Goal: Information Seeking & Learning: Learn about a topic

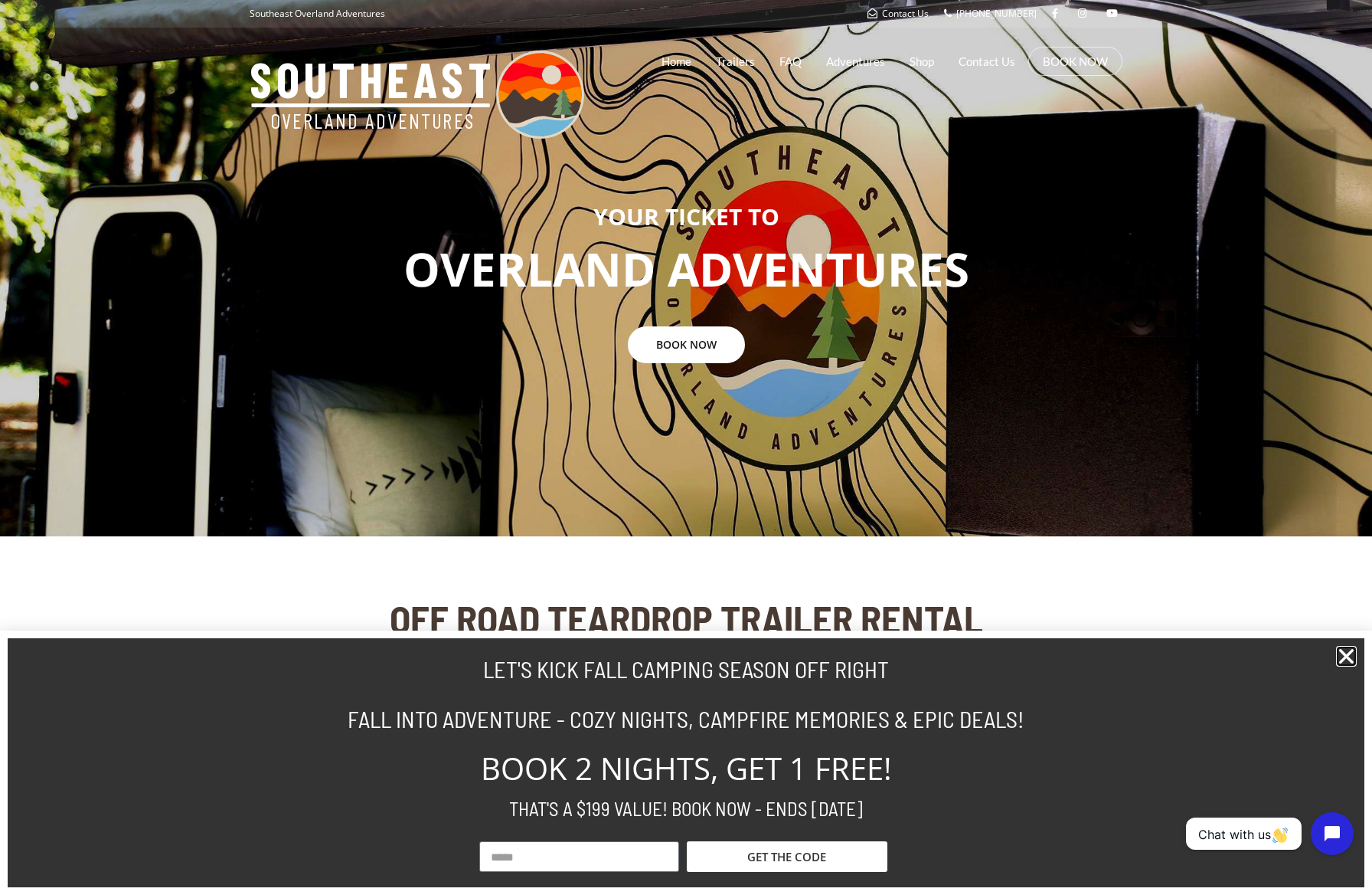
click at [1341, 652] on icon "Close" at bounding box center [1346, 655] width 21 height 21
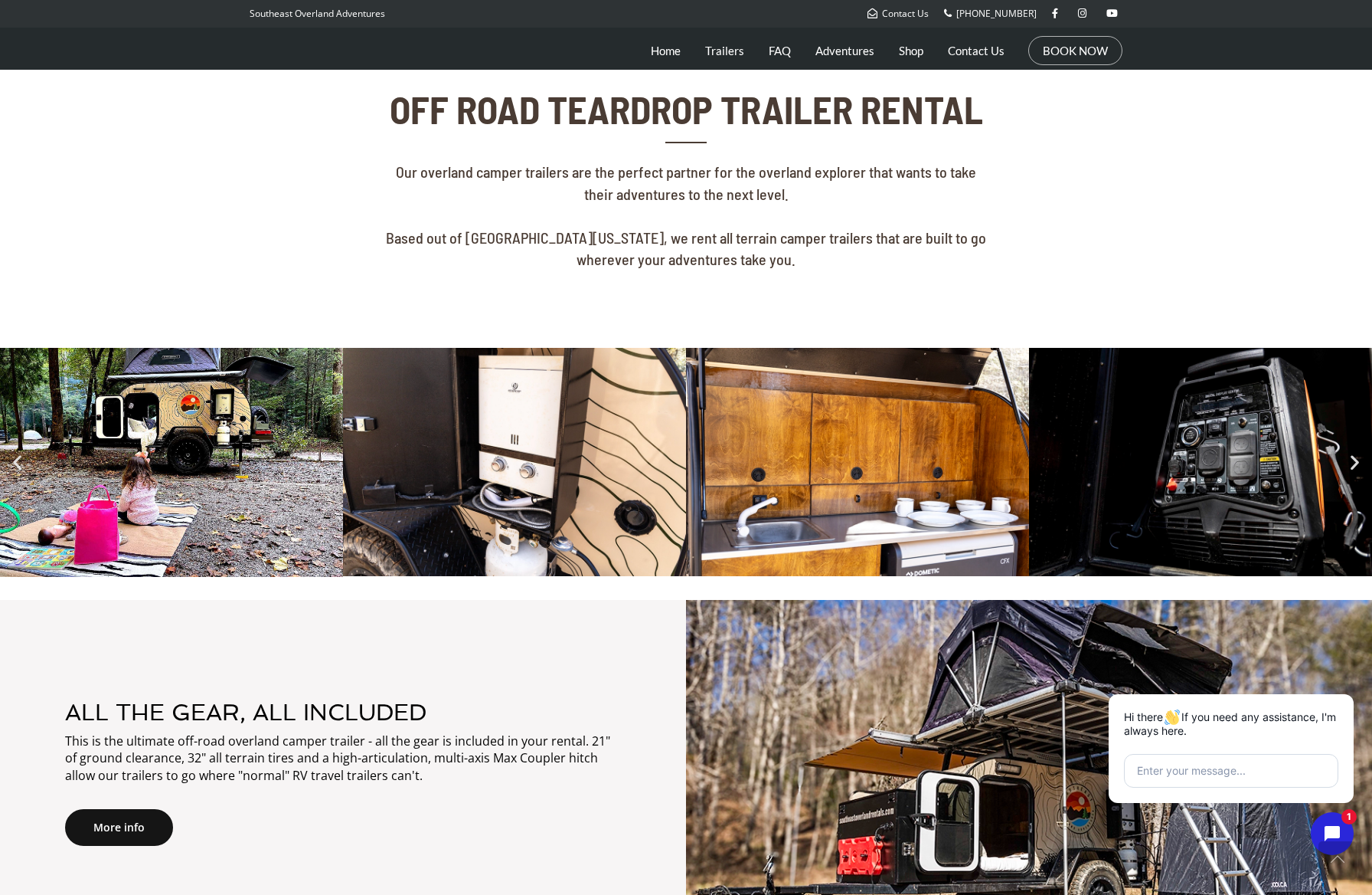
scroll to position [680, 0]
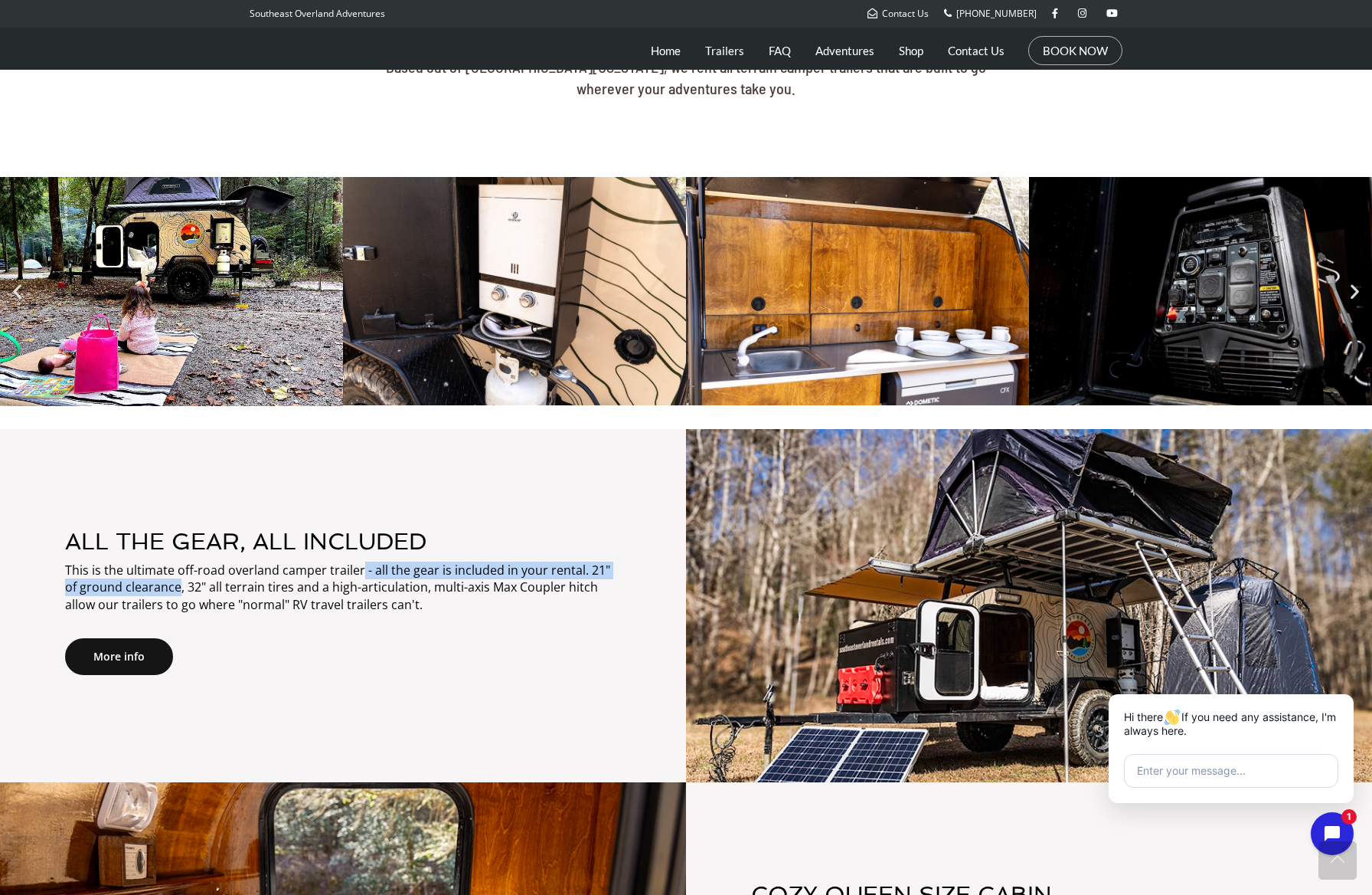
drag, startPoint x: 163, startPoint y: 579, endPoint x: 358, endPoint y: 576, distance: 195.0
click at [358, 576] on p "This is the ultimate off-road overland camper trailer - all the gear is include…" at bounding box center [343, 588] width 556 height 53
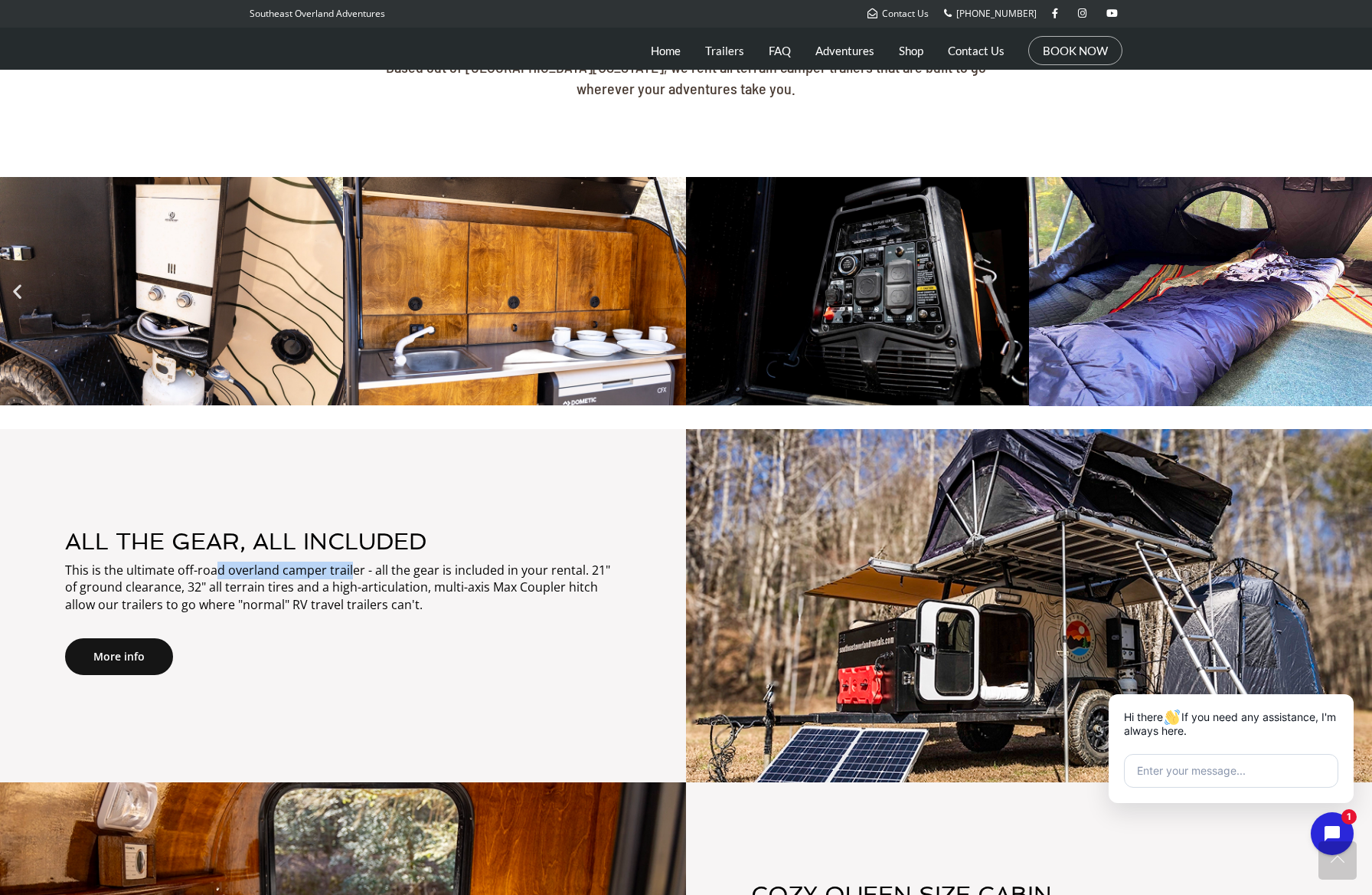
drag, startPoint x: 216, startPoint y: 567, endPoint x: 350, endPoint y: 575, distance: 134.2
click at [350, 575] on p "This is the ultimate off-road overland camper trailer - all the gear is include…" at bounding box center [343, 588] width 556 height 53
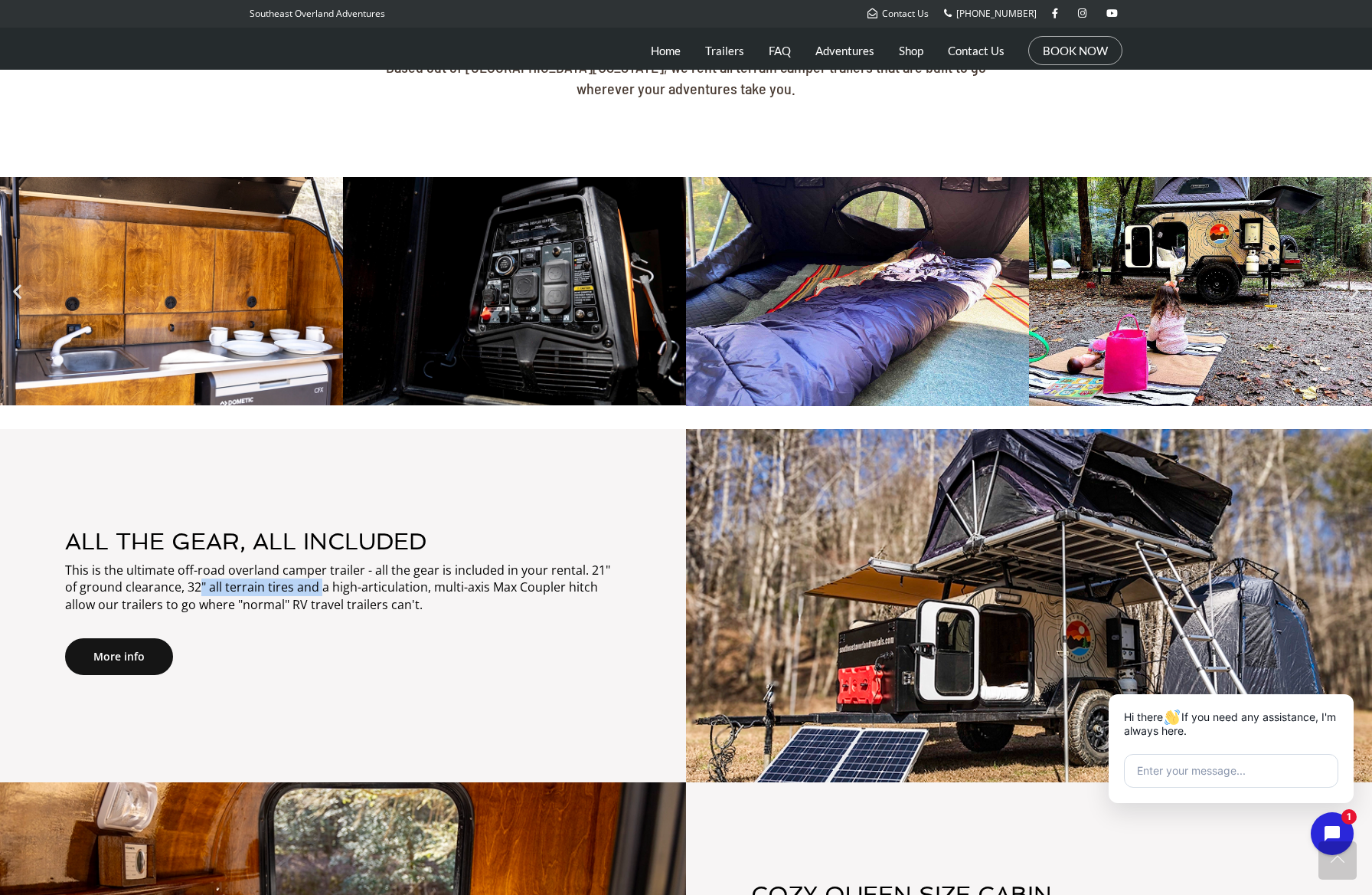
drag, startPoint x: 188, startPoint y: 587, endPoint x: 304, endPoint y: 596, distance: 116.3
click at [304, 596] on p "This is the ultimate off-road overland camper trailer - all the gear is include…" at bounding box center [343, 588] width 556 height 53
drag, startPoint x: 348, startPoint y: 601, endPoint x: 448, endPoint y: 596, distance: 100.1
click at [448, 596] on p "This is the ultimate off-road overland camper trailer - all the gear is include…" at bounding box center [343, 588] width 556 height 53
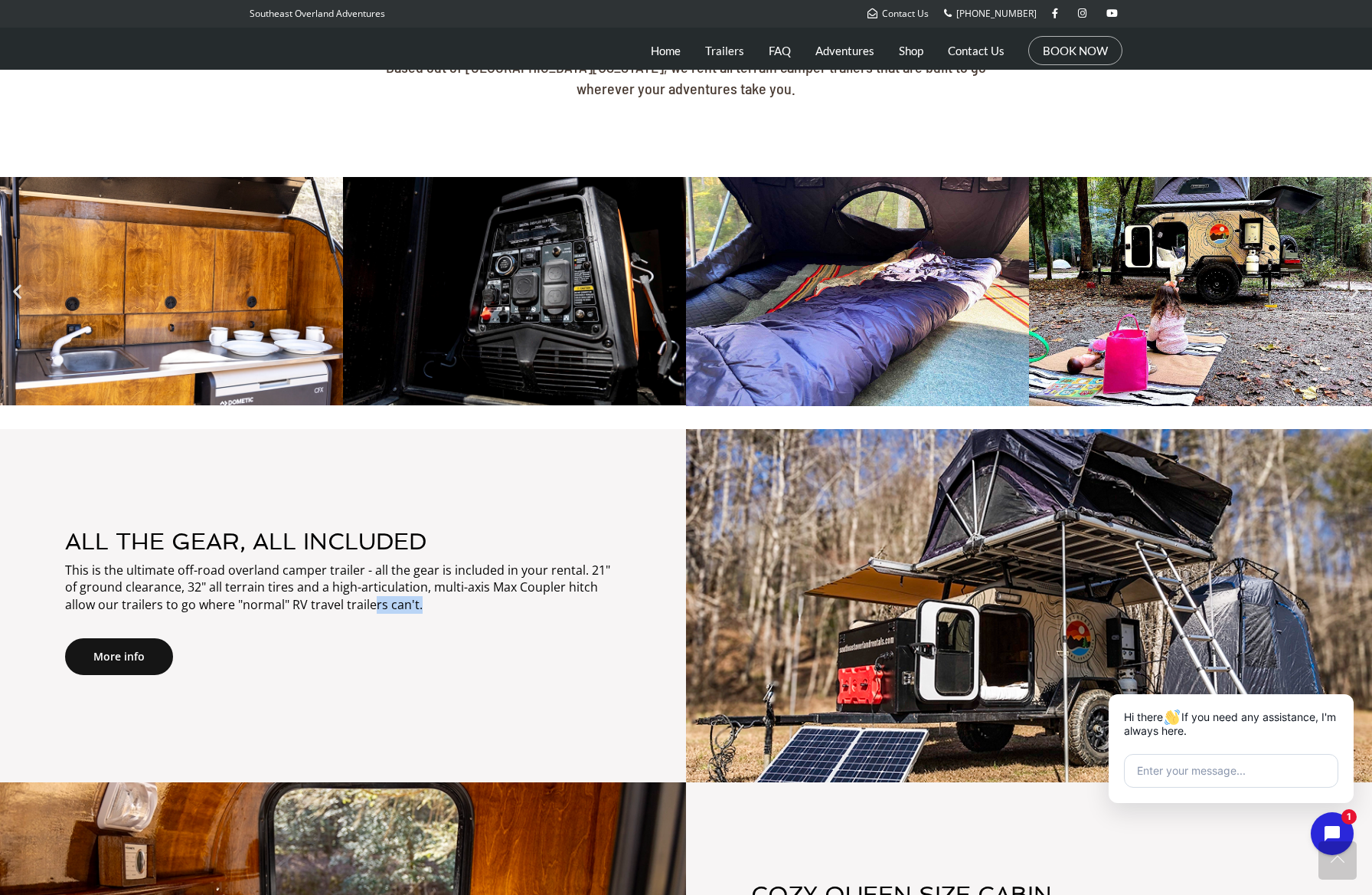
click at [448, 596] on p "This is the ultimate off-road overland camper trailer - all the gear is include…" at bounding box center [343, 588] width 556 height 53
drag, startPoint x: 479, startPoint y: 595, endPoint x: 499, endPoint y: 596, distance: 20.0
click at [498, 596] on p "This is the ultimate off-road overland camper trailer - all the gear is include…" at bounding box center [343, 588] width 556 height 53
click at [499, 596] on p "This is the ultimate off-road overland camper trailer - all the gear is include…" at bounding box center [343, 588] width 556 height 53
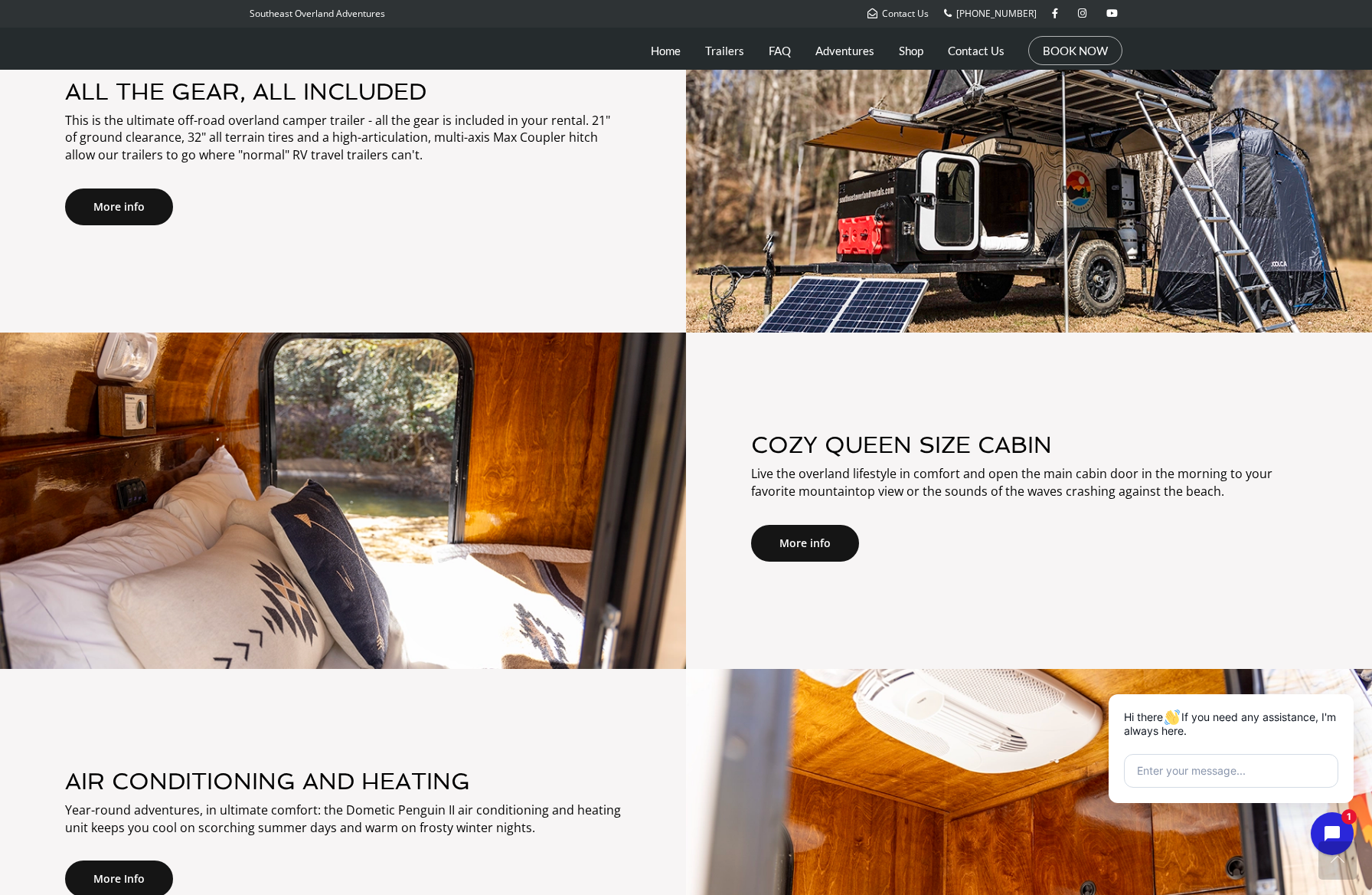
scroll to position [1134, 0]
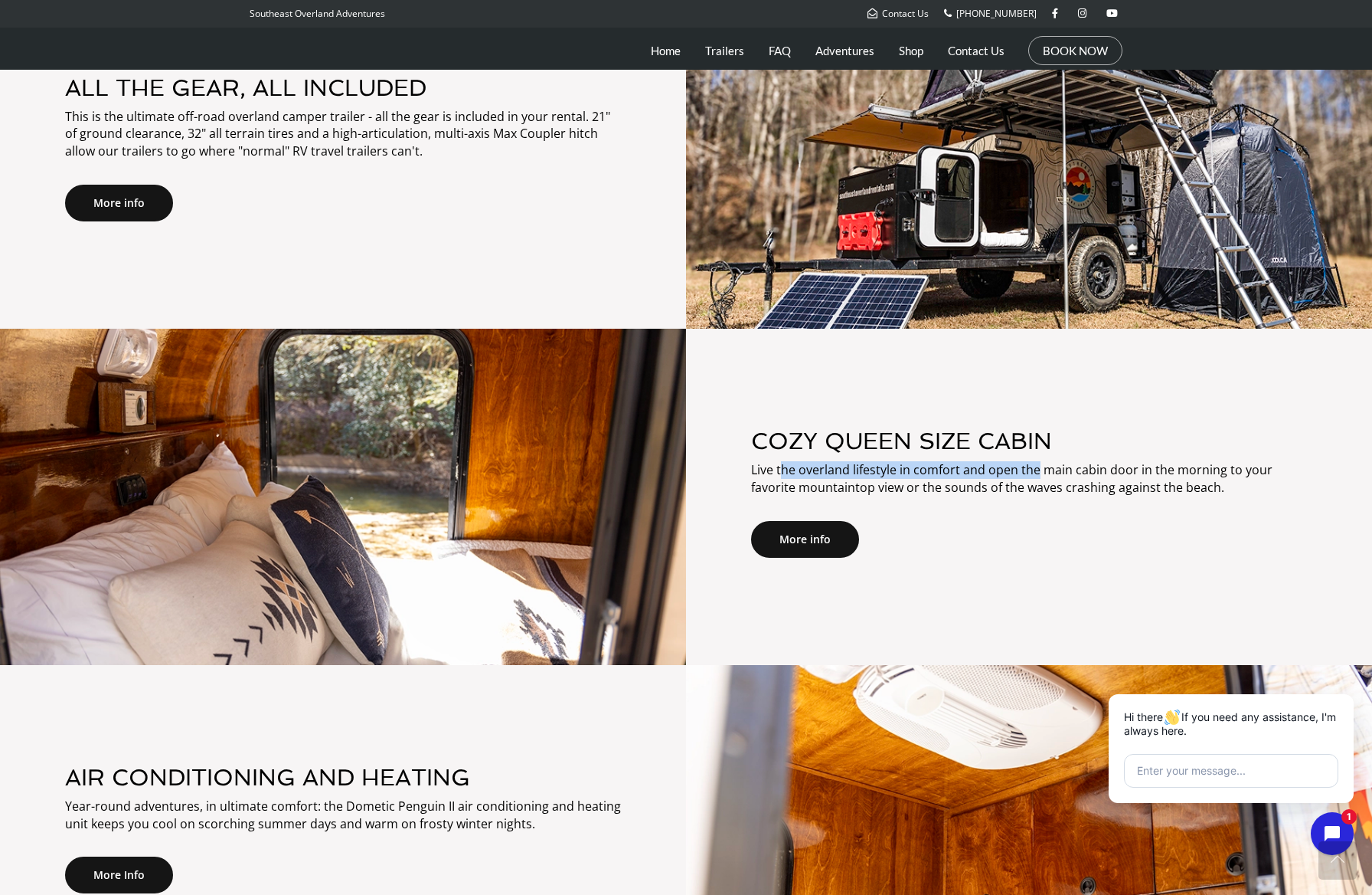
drag, startPoint x: 903, startPoint y: 471, endPoint x: 1037, endPoint y: 476, distance: 134.1
click at [1037, 476] on p "Live the overland lifestyle in comfort and open the main cabin door in the morn…" at bounding box center [1029, 478] width 556 height 35
click at [1037, 477] on p "Live the overland lifestyle in comfort and open the main cabin door in the morn…" at bounding box center [1029, 478] width 556 height 35
drag, startPoint x: 1041, startPoint y: 476, endPoint x: 1201, endPoint y: 476, distance: 160.0
click at [1201, 477] on p "Live the overland lifestyle in comfort and open the main cabin door in the morn…" at bounding box center [1029, 478] width 556 height 35
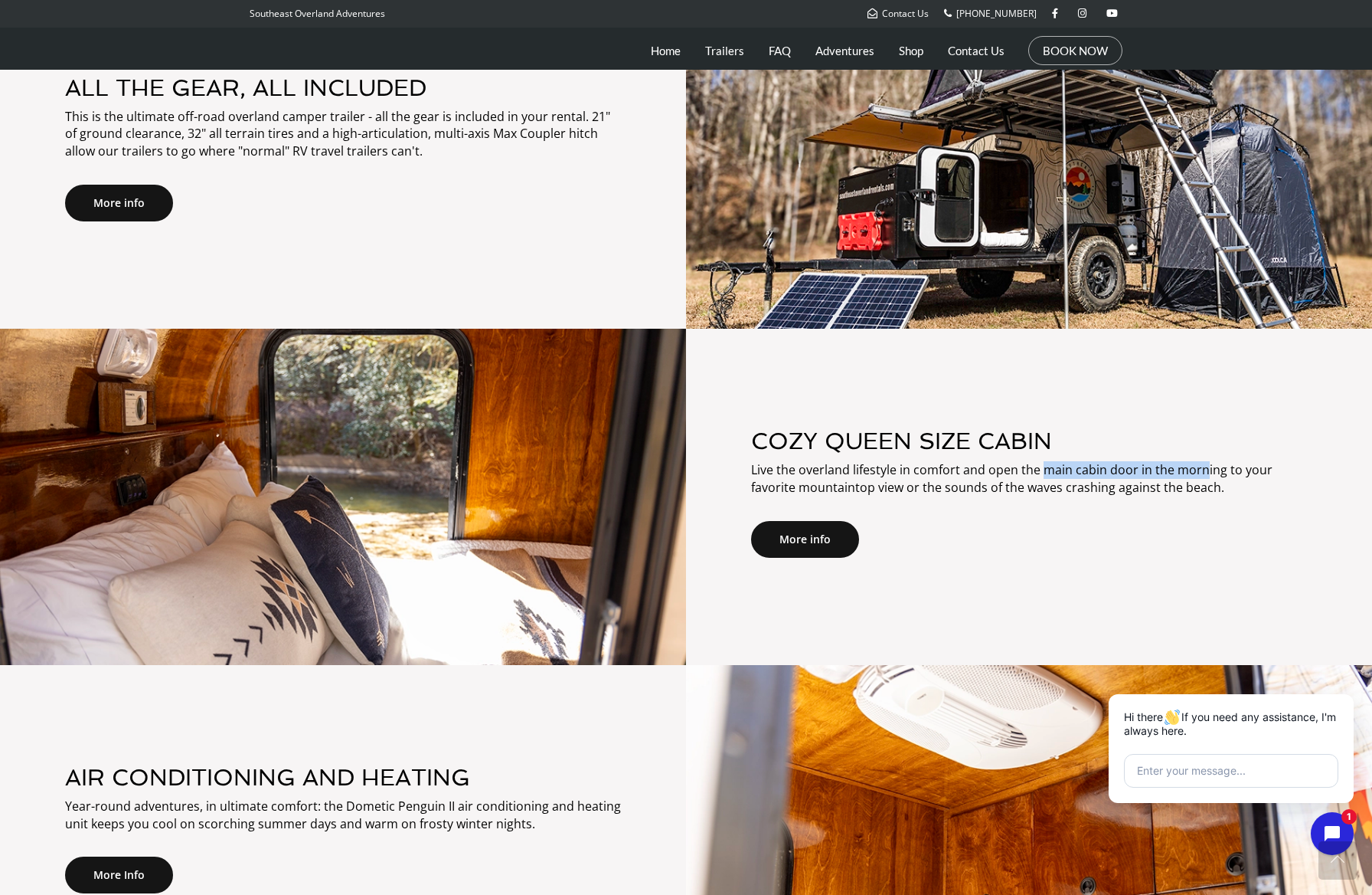
click at [1201, 476] on p "Live the overland lifestyle in comfort and open the main cabin door in the morn…" at bounding box center [1029, 478] width 556 height 35
drag, startPoint x: 979, startPoint y: 482, endPoint x: 1130, endPoint y: 486, distance: 151.1
click at [1130, 486] on p "Live the overland lifestyle in comfort and open the main cabin door in the morn…" at bounding box center [1029, 478] width 556 height 35
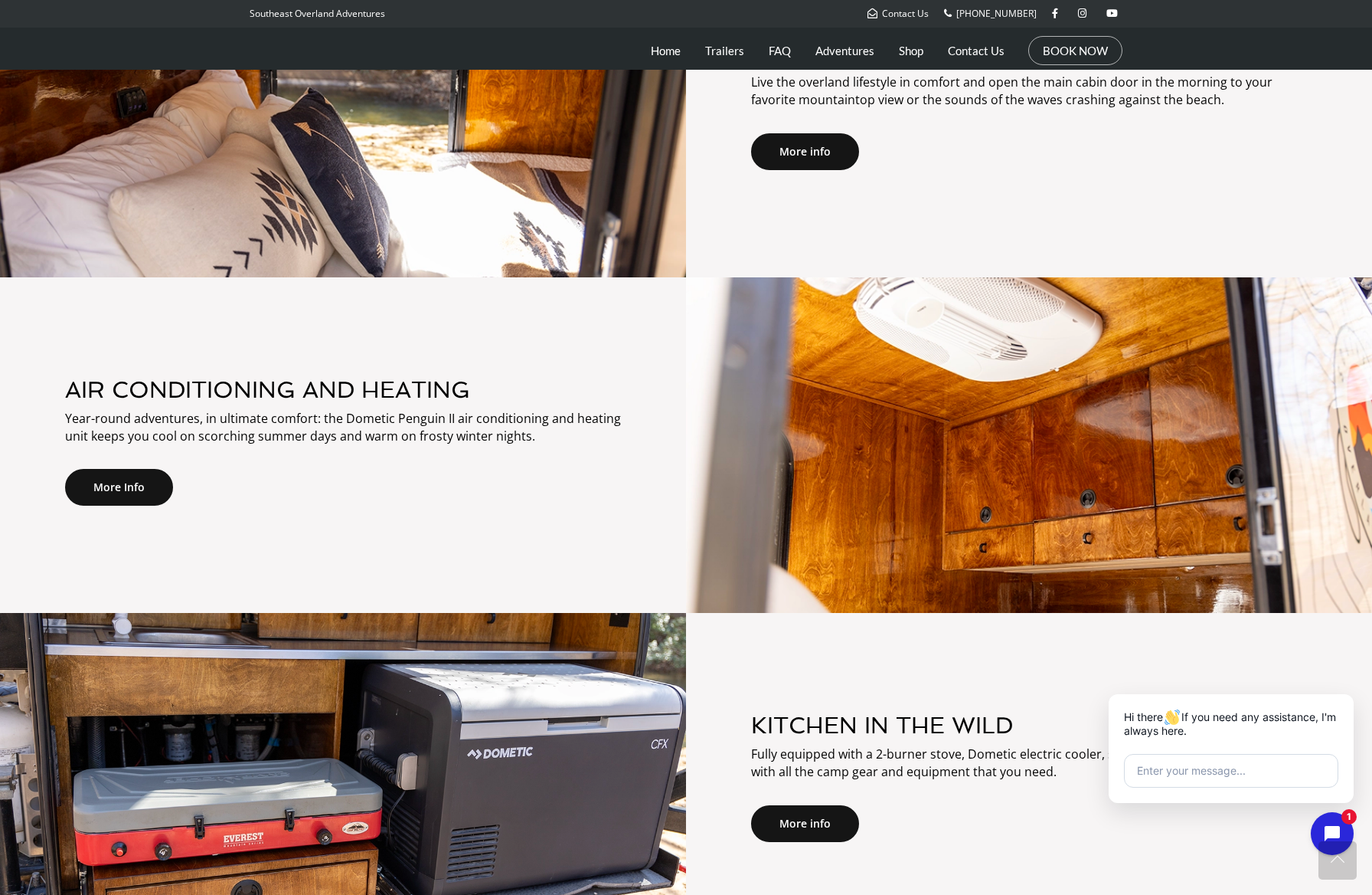
scroll to position [1523, 0]
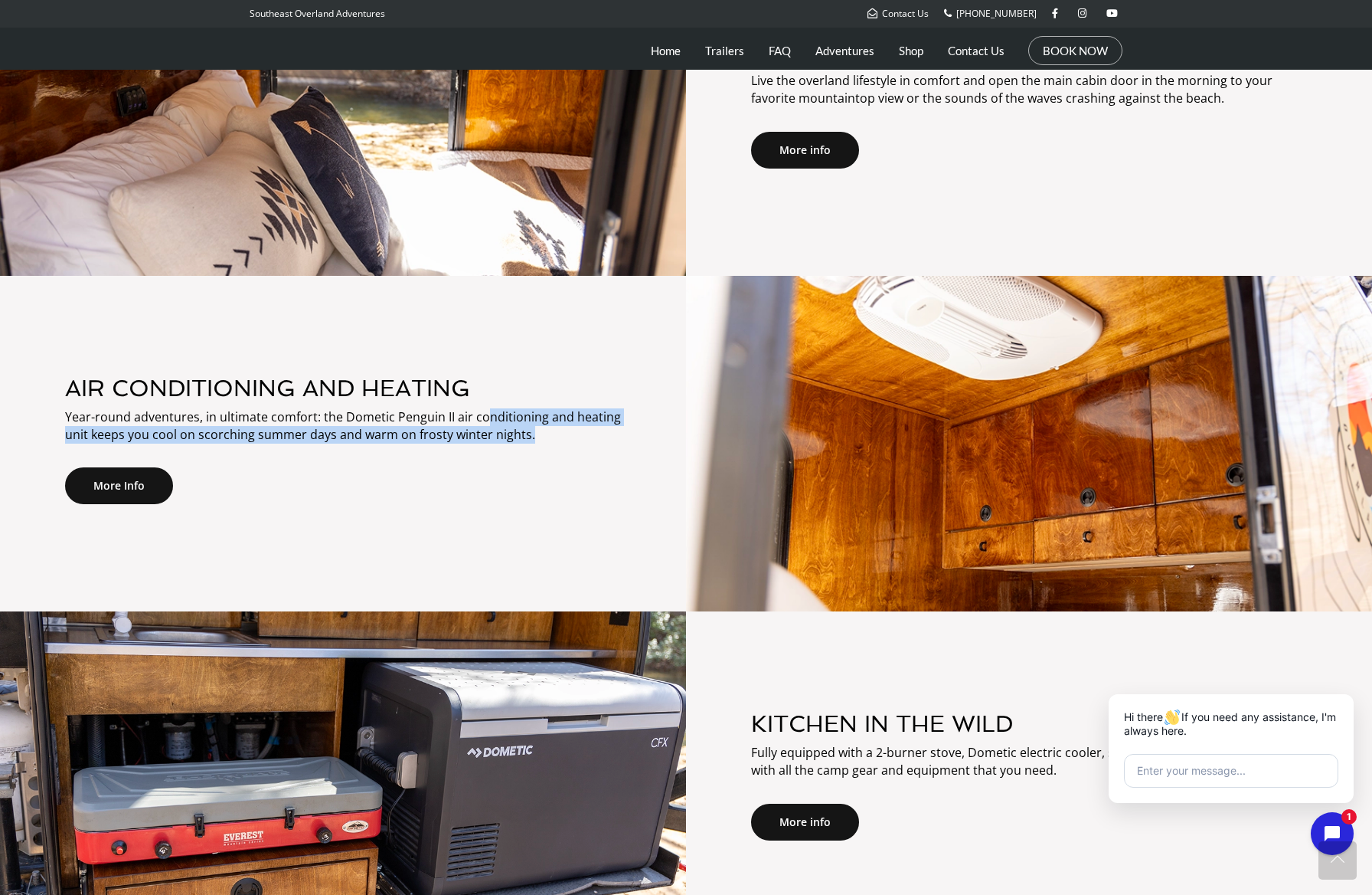
drag, startPoint x: 486, startPoint y: 418, endPoint x: 568, endPoint y: 433, distance: 83.4
click at [568, 433] on p "Year-round adventures, in ultimate comfort: the Dometic Penguin II air conditio…" at bounding box center [343, 426] width 556 height 35
drag, startPoint x: 531, startPoint y: 414, endPoint x: 565, endPoint y: 436, distance: 40.5
click at [565, 436] on p "Year-round adventures, in ultimate comfort: the Dometic Penguin II air conditio…" at bounding box center [343, 426] width 556 height 35
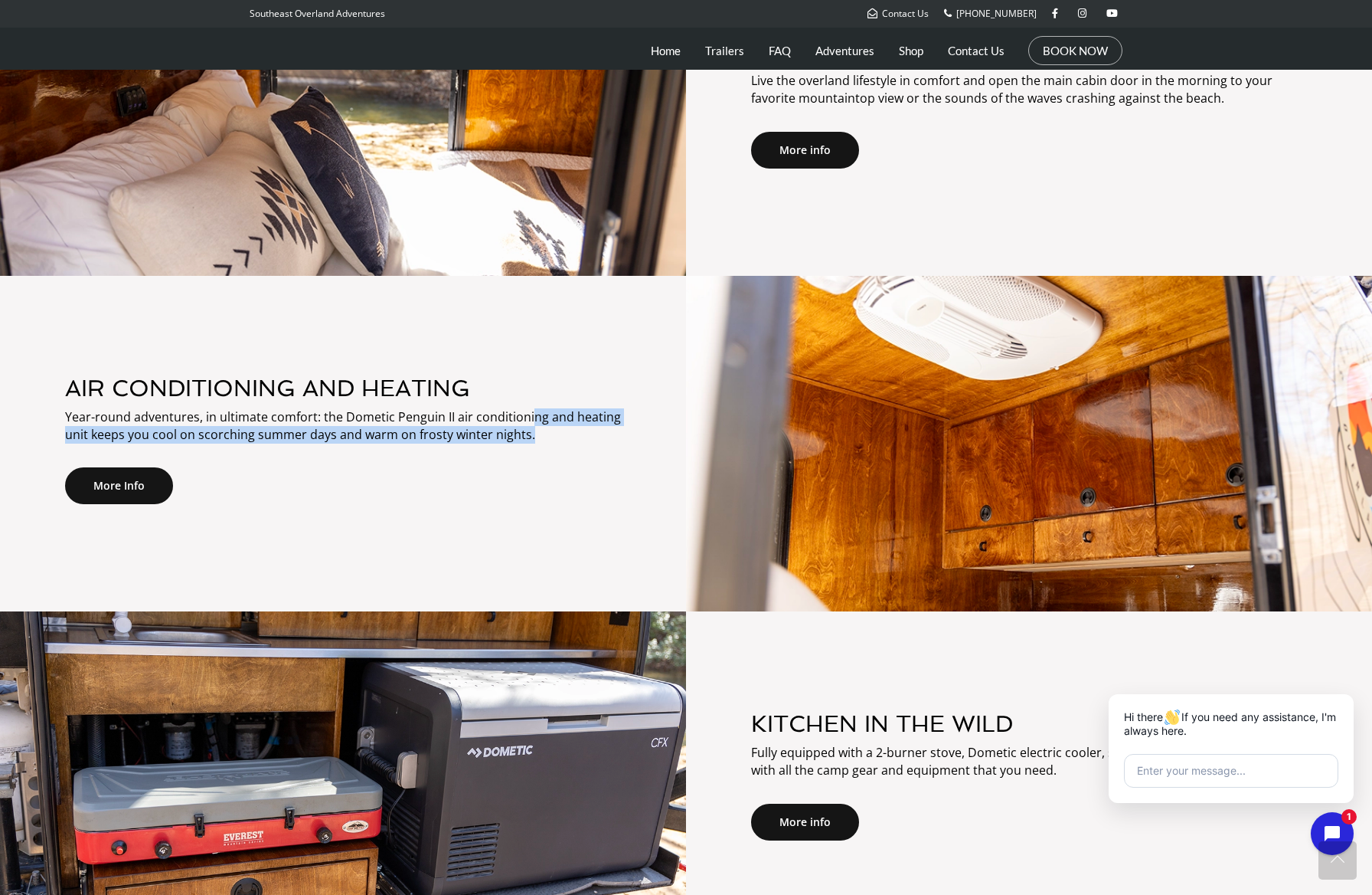
click at [565, 436] on p "Year-round adventures, in ultimate comfort: the Dometic Penguin II air conditio…" at bounding box center [343, 426] width 556 height 35
drag, startPoint x: 380, startPoint y: 433, endPoint x: 460, endPoint y: 446, distance: 81.0
click at [460, 446] on div "AIR CONDITIONING AND HEATING Year-round adventures, in ultimate comfort: the Do…" at bounding box center [343, 443] width 564 height 137
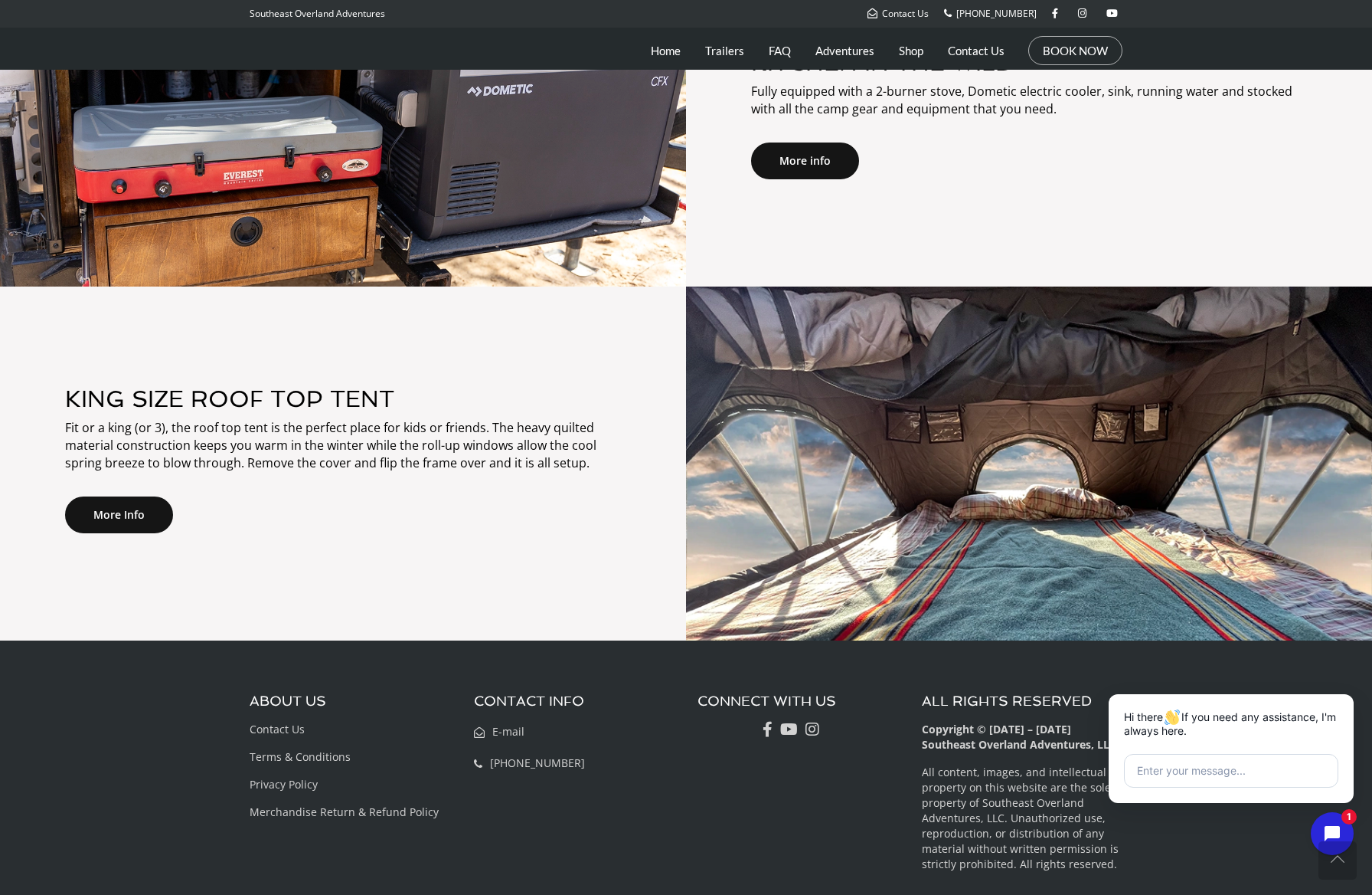
scroll to position [2184, 0]
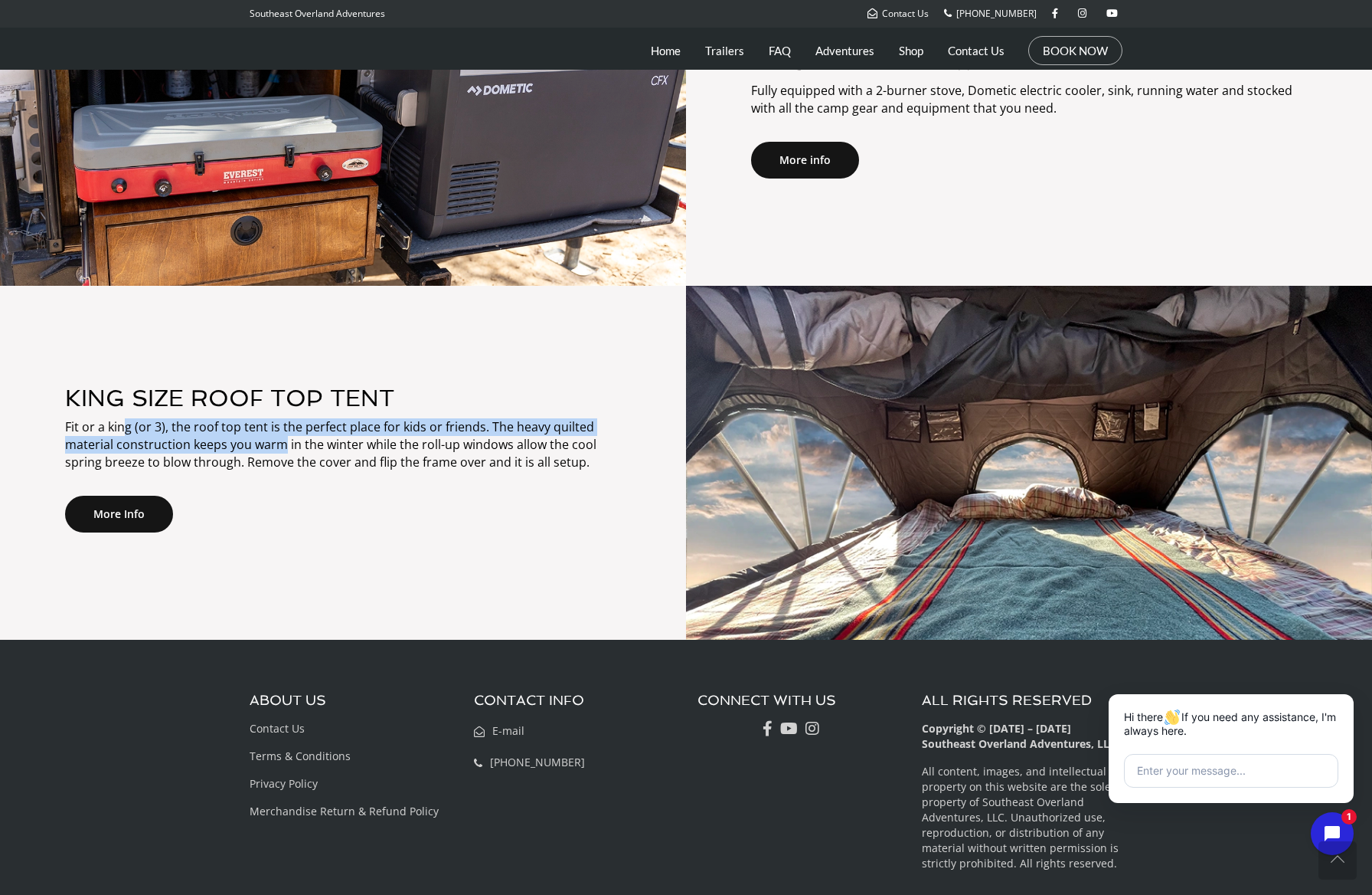
drag, startPoint x: 122, startPoint y: 430, endPoint x: 288, endPoint y: 441, distance: 166.4
click at [288, 441] on p "Fit or a king (or 3), the roof top tent is the perfect place for kids or friend…" at bounding box center [343, 445] width 556 height 53
drag, startPoint x: 219, startPoint y: 422, endPoint x: 366, endPoint y: 438, distance: 147.9
click at [366, 438] on p "Fit or a king (or 3), the roof top tent is the perfect place for kids or friend…" at bounding box center [343, 445] width 556 height 53
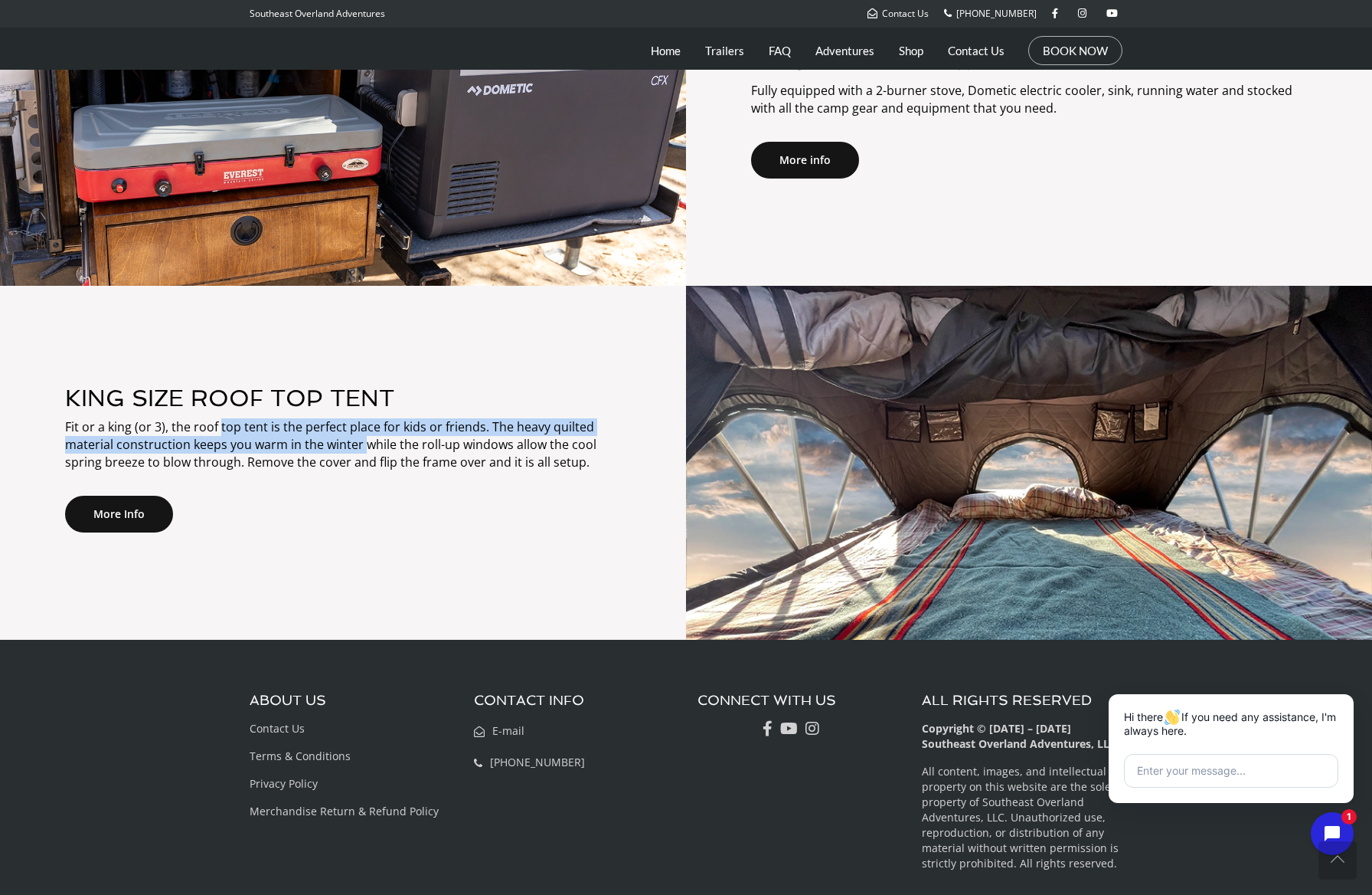
click at [366, 438] on p "Fit or a king (or 3), the roof top tent is the perfect place for kids or friend…" at bounding box center [343, 445] width 556 height 53
drag, startPoint x: 376, startPoint y: 432, endPoint x: 470, endPoint y: 439, distance: 94.3
click at [470, 439] on p "Fit or a king (or 3), the roof top tent is the perfect place for kids or friend…" at bounding box center [343, 445] width 556 height 53
drag, startPoint x: 448, startPoint y: 428, endPoint x: 547, endPoint y: 437, distance: 99.4
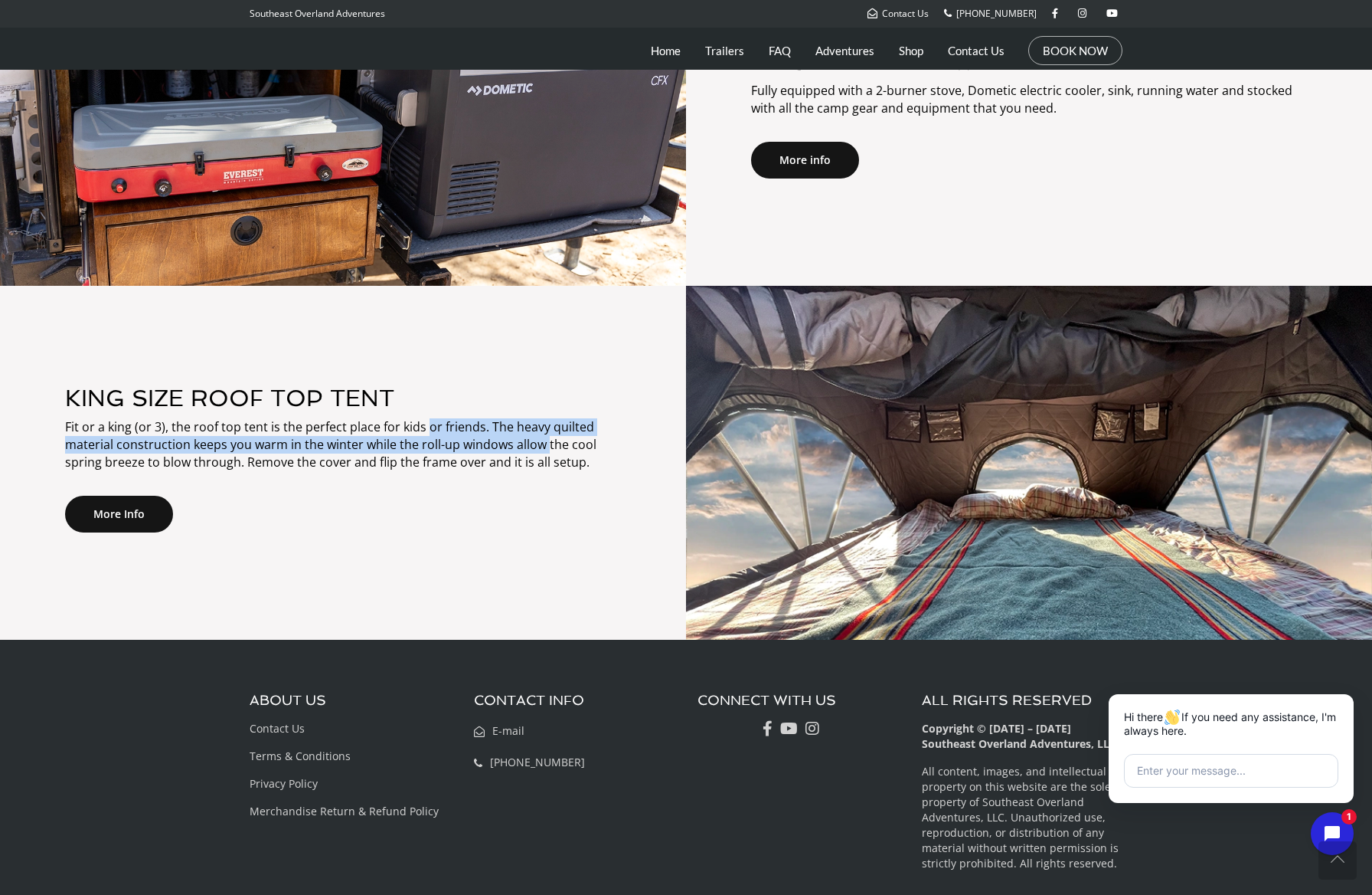
click at [547, 437] on p "Fit or a king (or 3), the roof top tent is the perfect place for kids or friend…" at bounding box center [343, 445] width 556 height 53
drag, startPoint x: 183, startPoint y: 436, endPoint x: 335, endPoint y: 438, distance: 152.0
click at [335, 438] on p "Fit or a king (or 3), the roof top tent is the perfect place for kids or friend…" at bounding box center [343, 445] width 556 height 53
drag, startPoint x: 335, startPoint y: 438, endPoint x: 324, endPoint y: 436, distance: 11.2
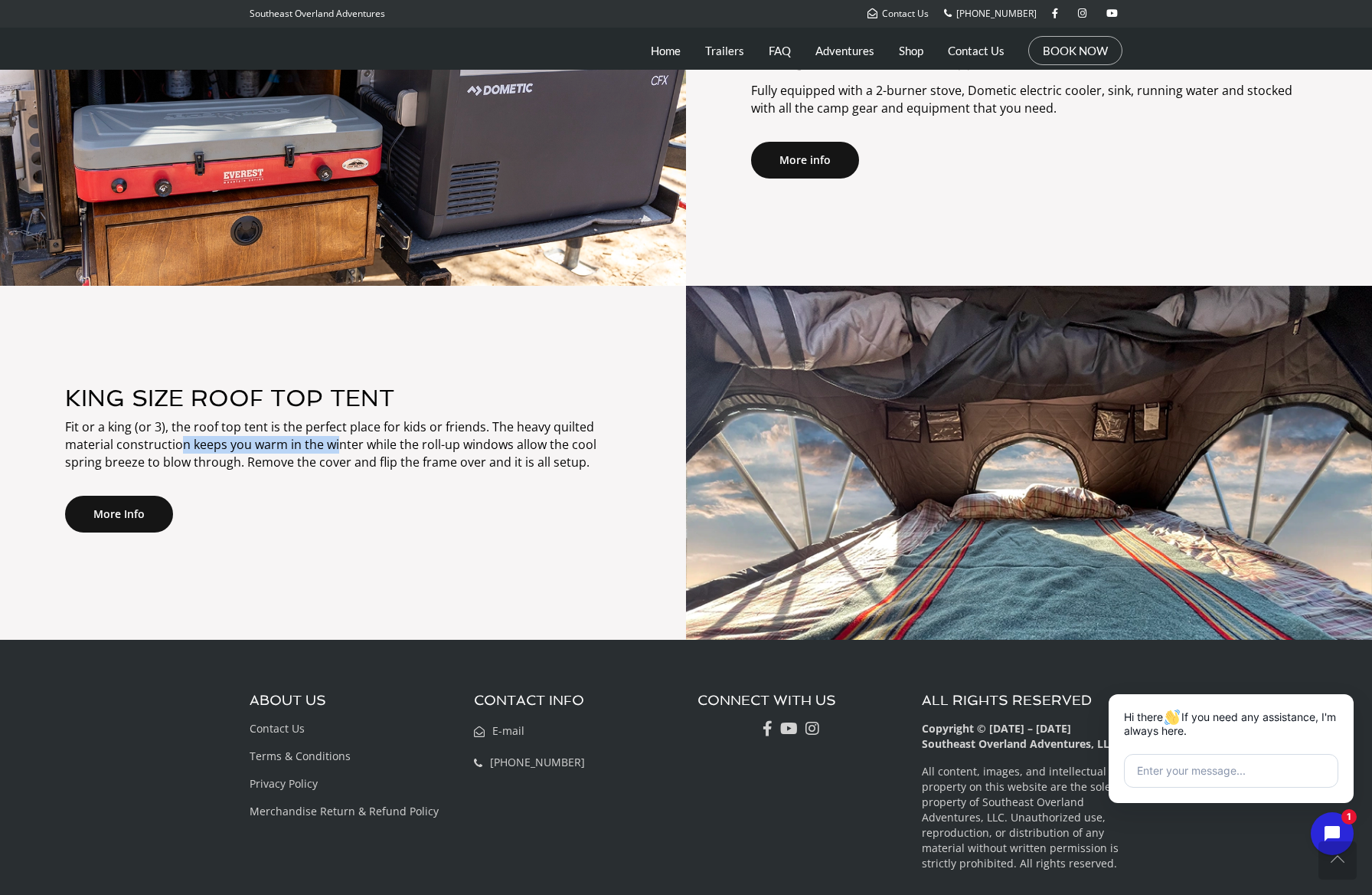
click at [336, 438] on p "Fit or a king (or 3), the roof top tent is the perfect place for kids or friend…" at bounding box center [343, 445] width 556 height 53
drag, startPoint x: 323, startPoint y: 436, endPoint x: 476, endPoint y: 448, distance: 153.5
click at [476, 448] on p "Fit or a king (or 3), the roof top tent is the perfect place for kids or friend…" at bounding box center [343, 445] width 556 height 53
drag, startPoint x: 431, startPoint y: 445, endPoint x: 598, endPoint y: 450, distance: 167.1
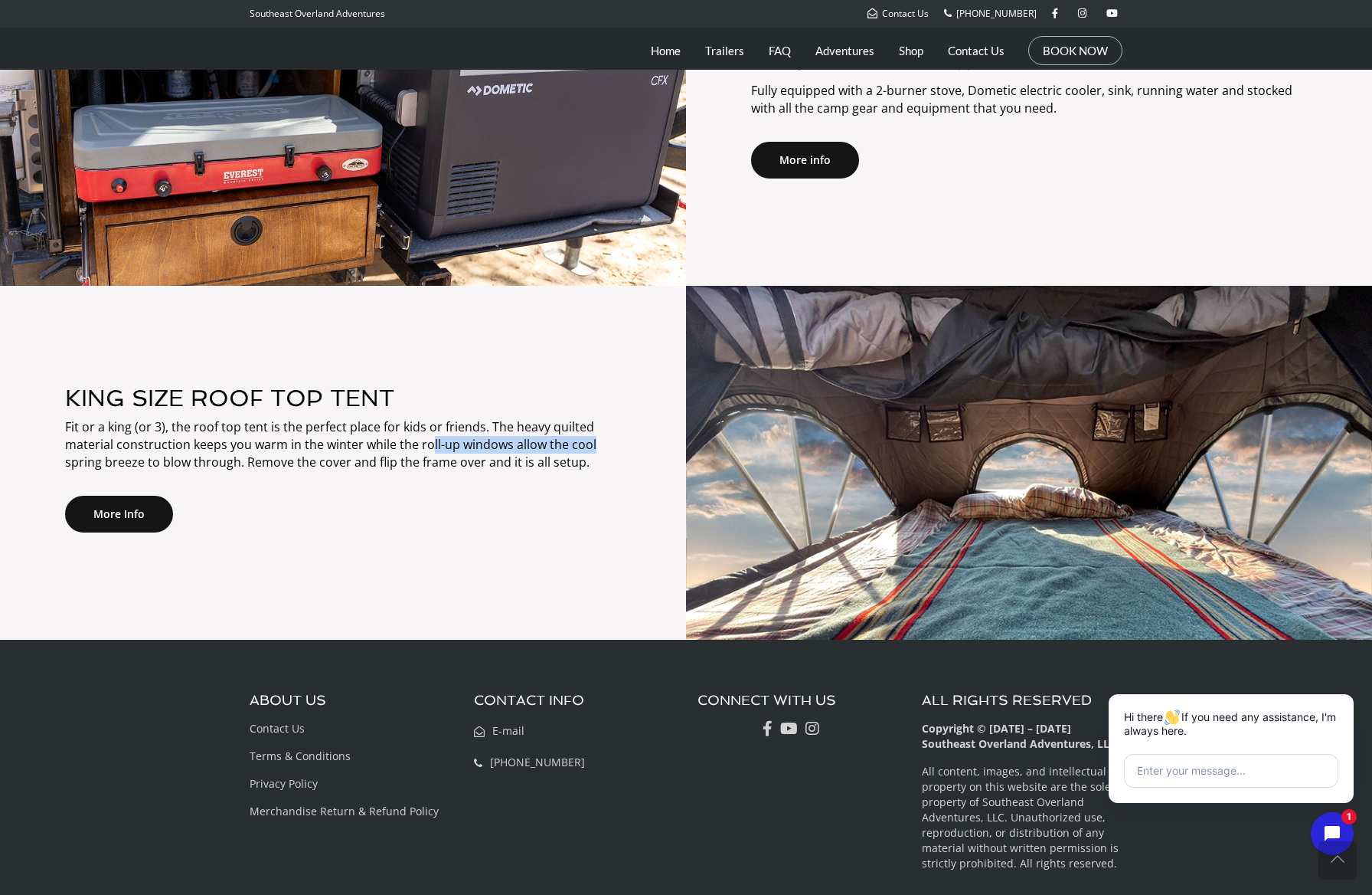
click at [598, 450] on p "Fit or a king (or 3), the roof top tent is the perfect place for kids or friend…" at bounding box center [343, 445] width 556 height 53
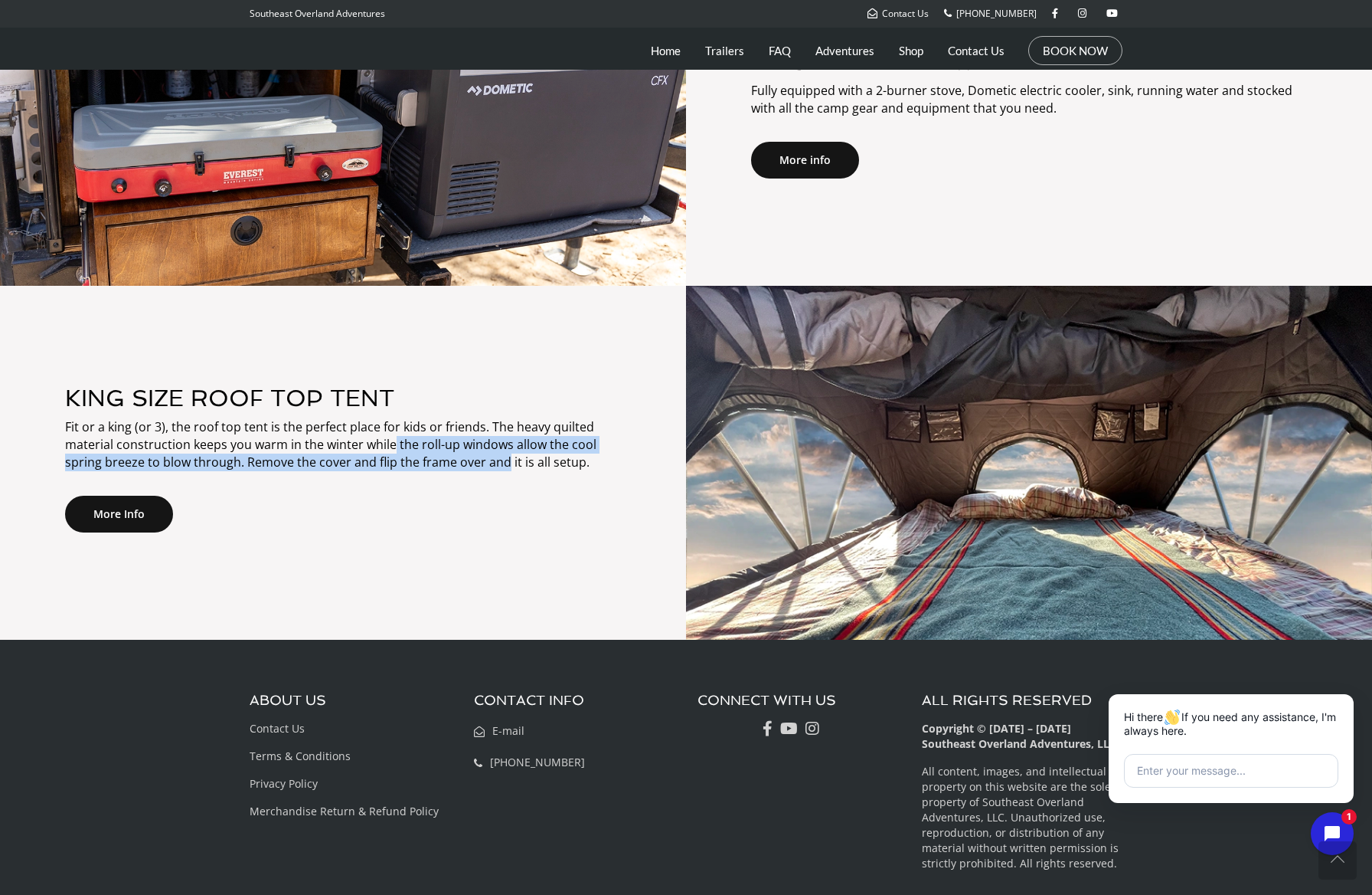
drag, startPoint x: 390, startPoint y: 449, endPoint x: 502, endPoint y: 455, distance: 112.2
click at [502, 455] on p "Fit or a king (or 3), the roof top tent is the perfect place for kids or friend…" at bounding box center [343, 445] width 556 height 53
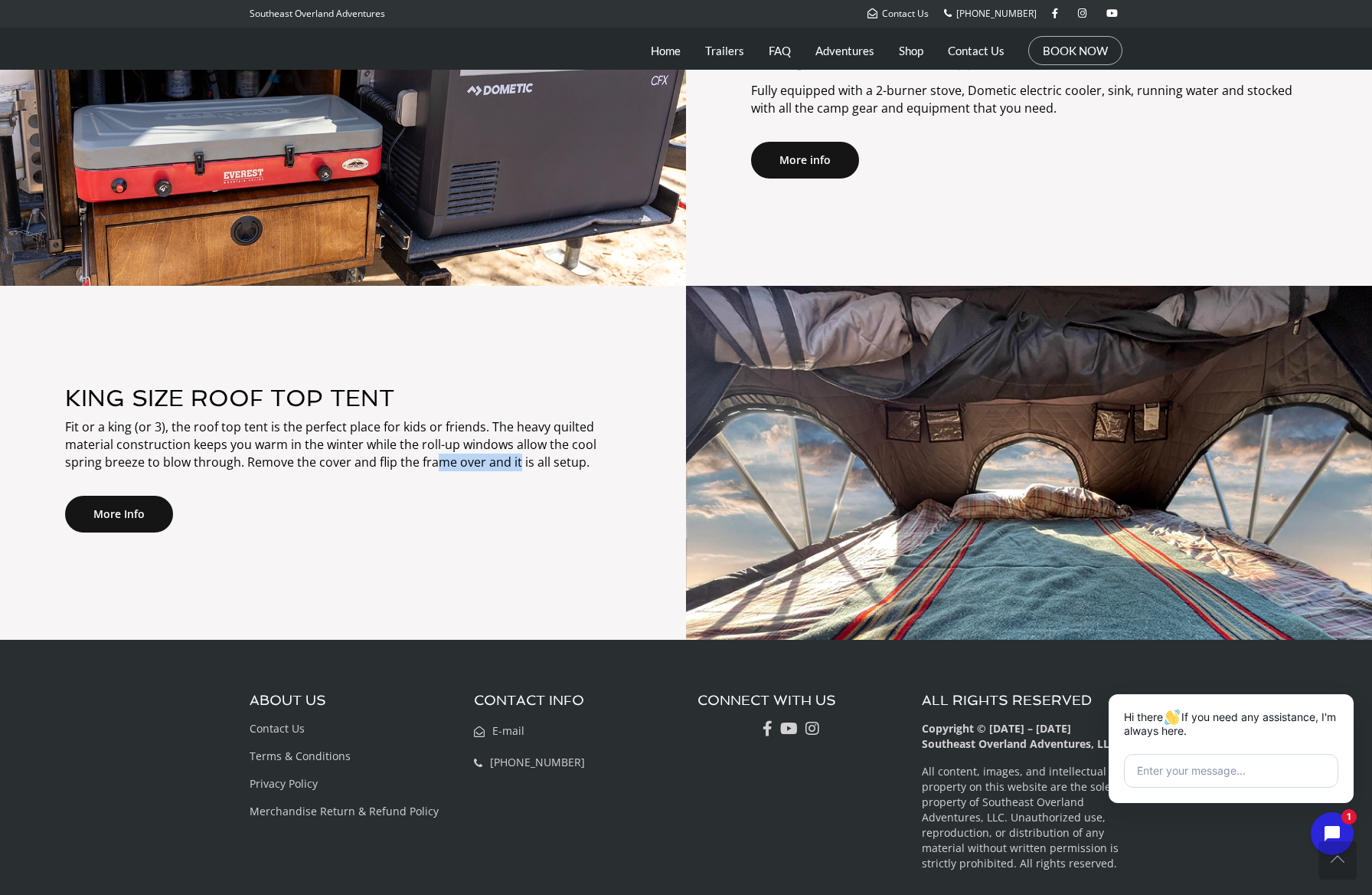
drag, startPoint x: 452, startPoint y: 454, endPoint x: 517, endPoint y: 457, distance: 65.1
click at [517, 457] on p "Fit or a king (or 3), the roof top tent is the perfect place for kids or friend…" at bounding box center [343, 445] width 556 height 53
drag, startPoint x: 507, startPoint y: 456, endPoint x: 518, endPoint y: 456, distance: 11.0
click at [518, 456] on p "Fit or a king (or 3), the roof top tent is the perfect place for kids or friend…" at bounding box center [343, 445] width 556 height 53
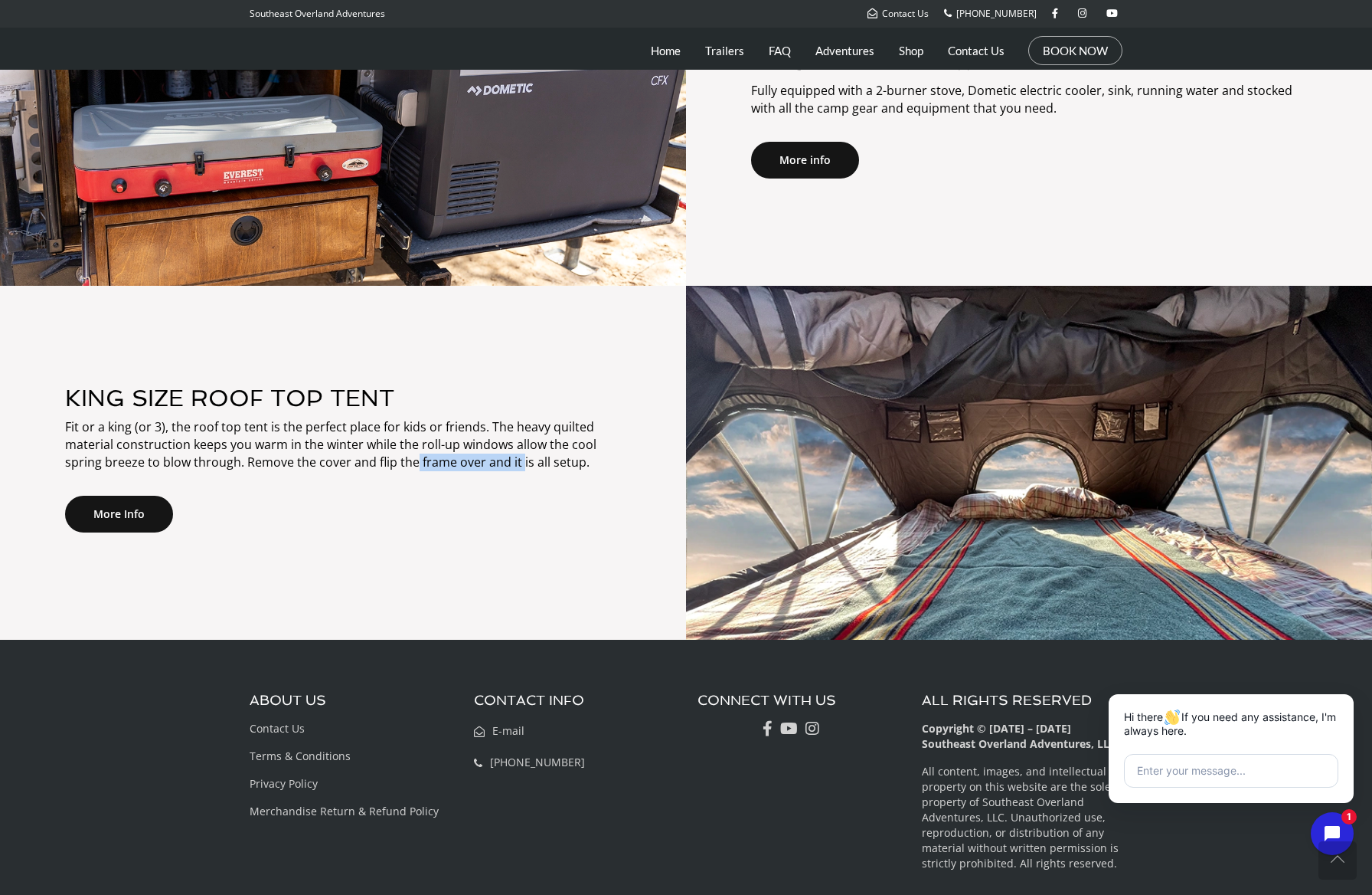
click at [518, 456] on p "Fit or a king (or 3), the roof top tent is the perfect place for kids or friend…" at bounding box center [343, 445] width 556 height 53
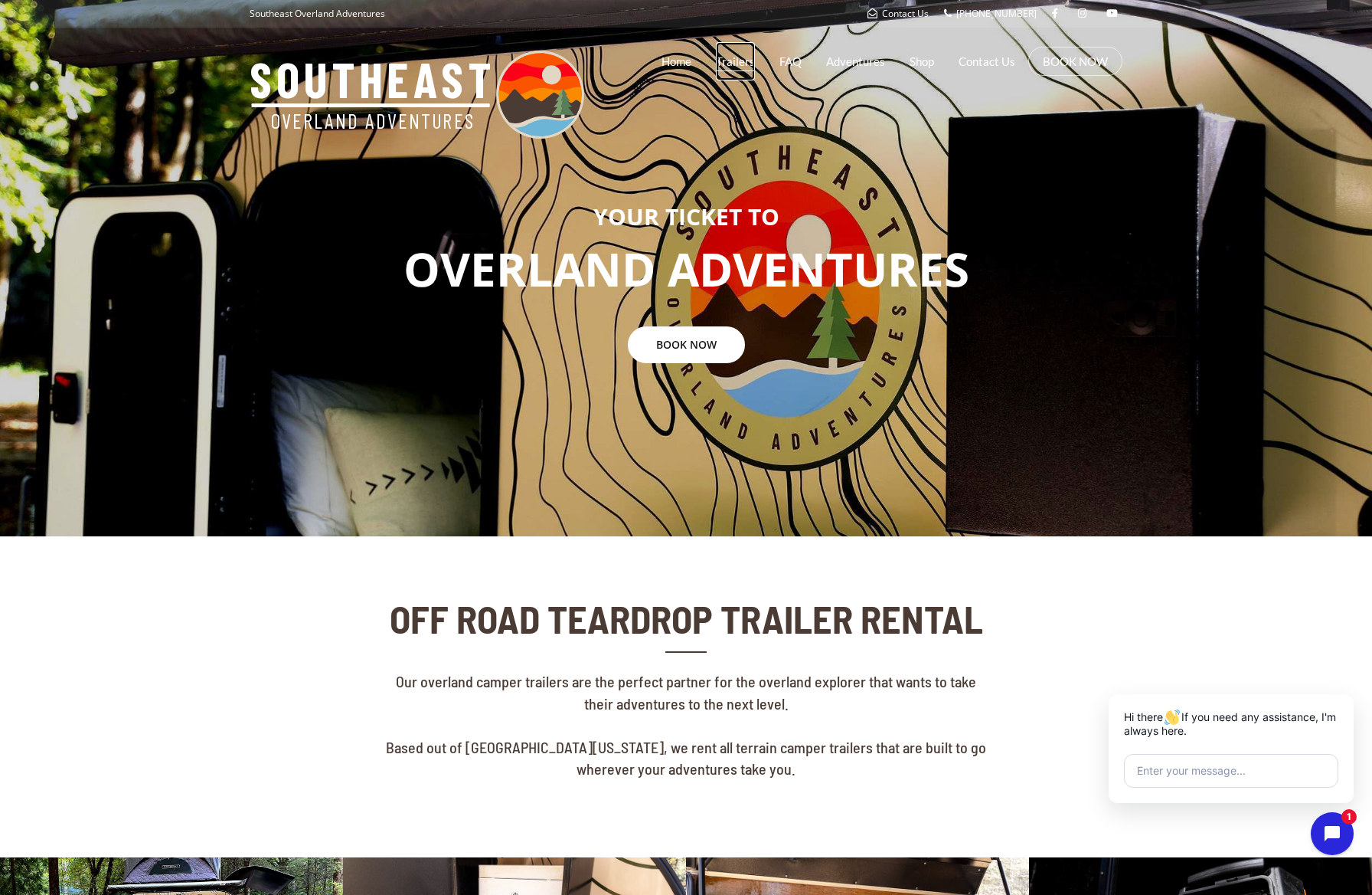
click at [744, 67] on link "Trailers" at bounding box center [735, 62] width 39 height 38
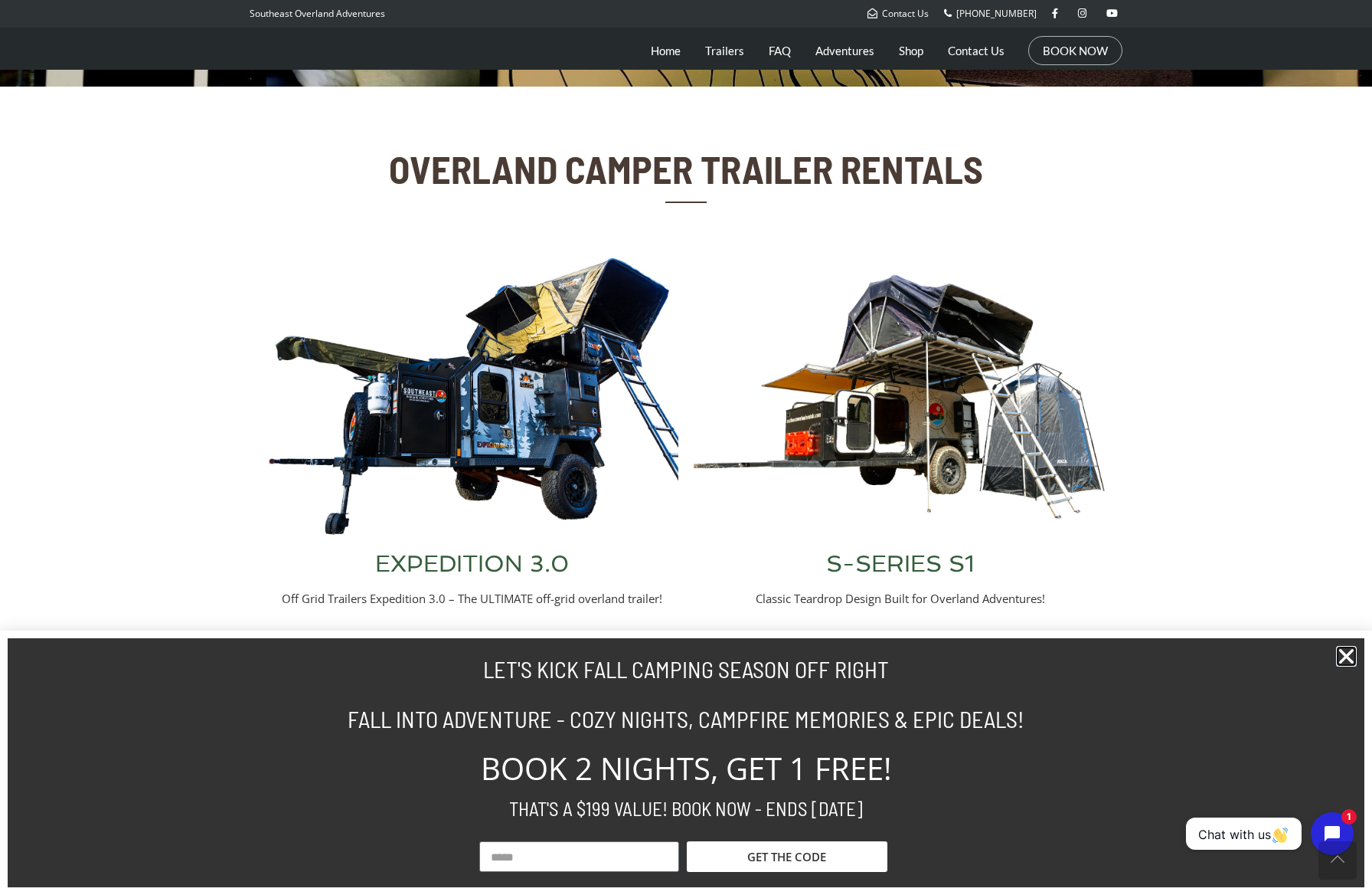
scroll to position [608, 0]
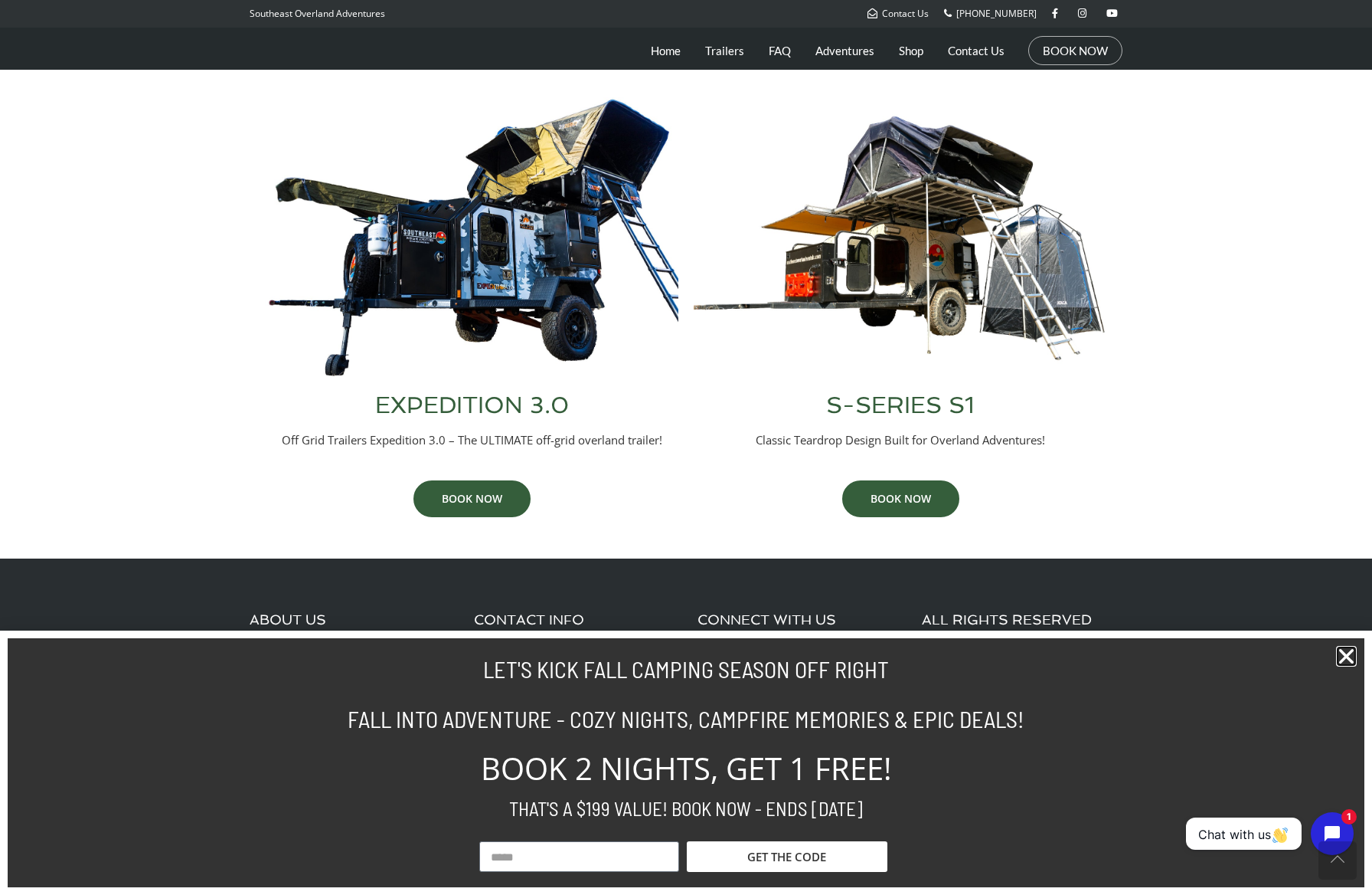
click at [1350, 665] on icon "Close" at bounding box center [1346, 655] width 21 height 21
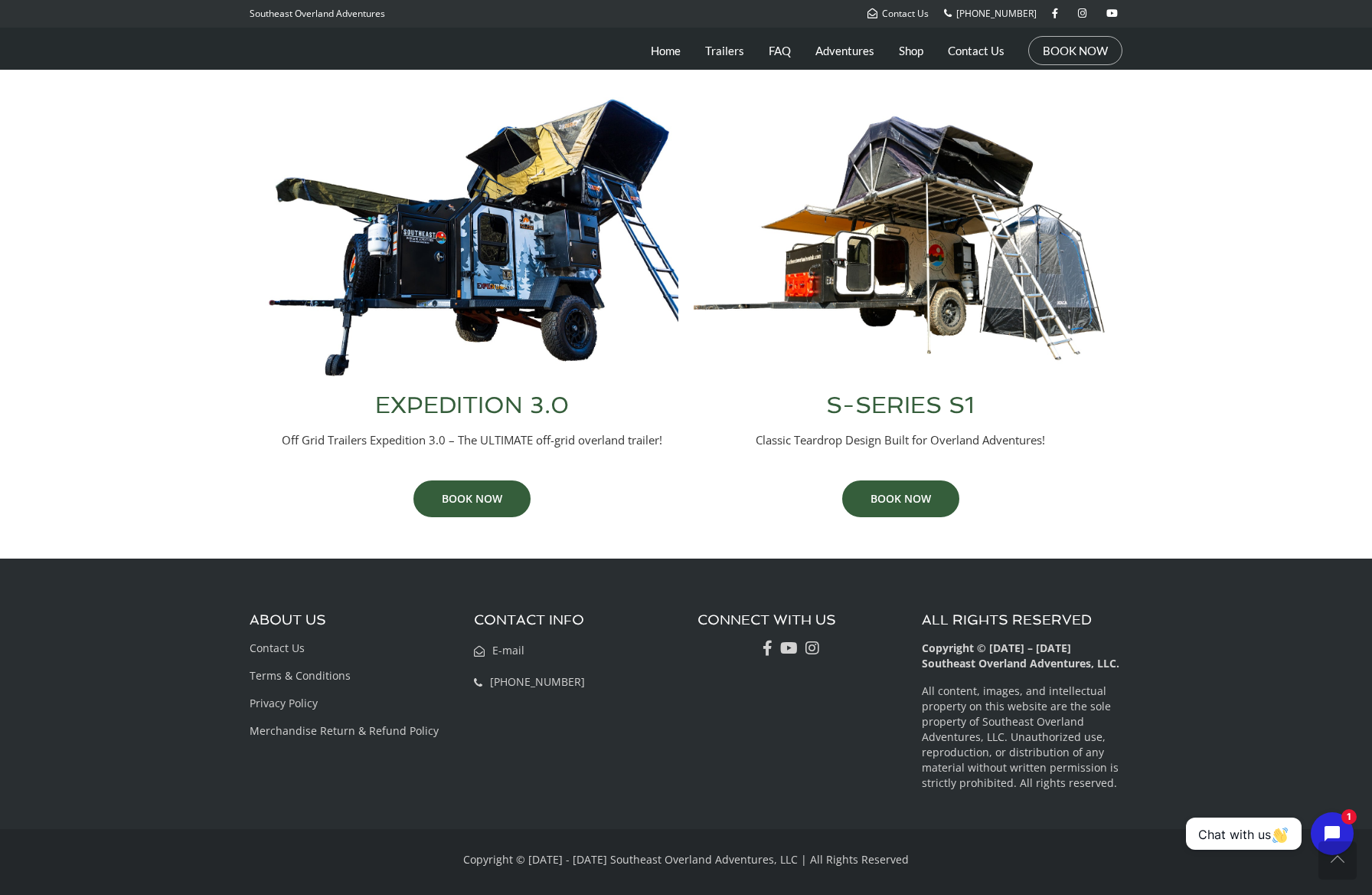
click at [413, 400] on h3 "EXPEDITION 3.0" at bounding box center [471, 405] width 413 height 23
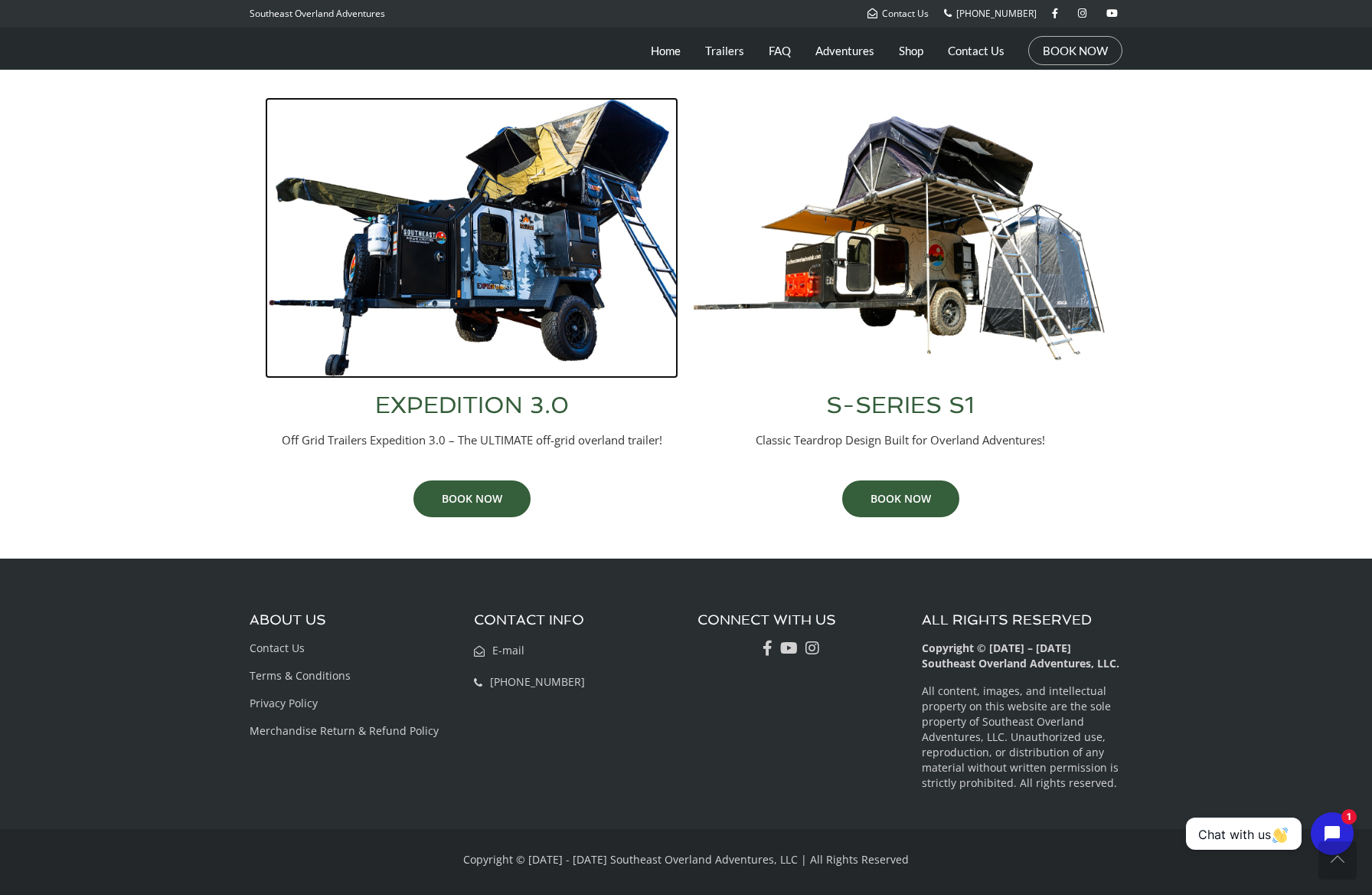
click at [489, 246] on img at bounding box center [471, 238] width 413 height 281
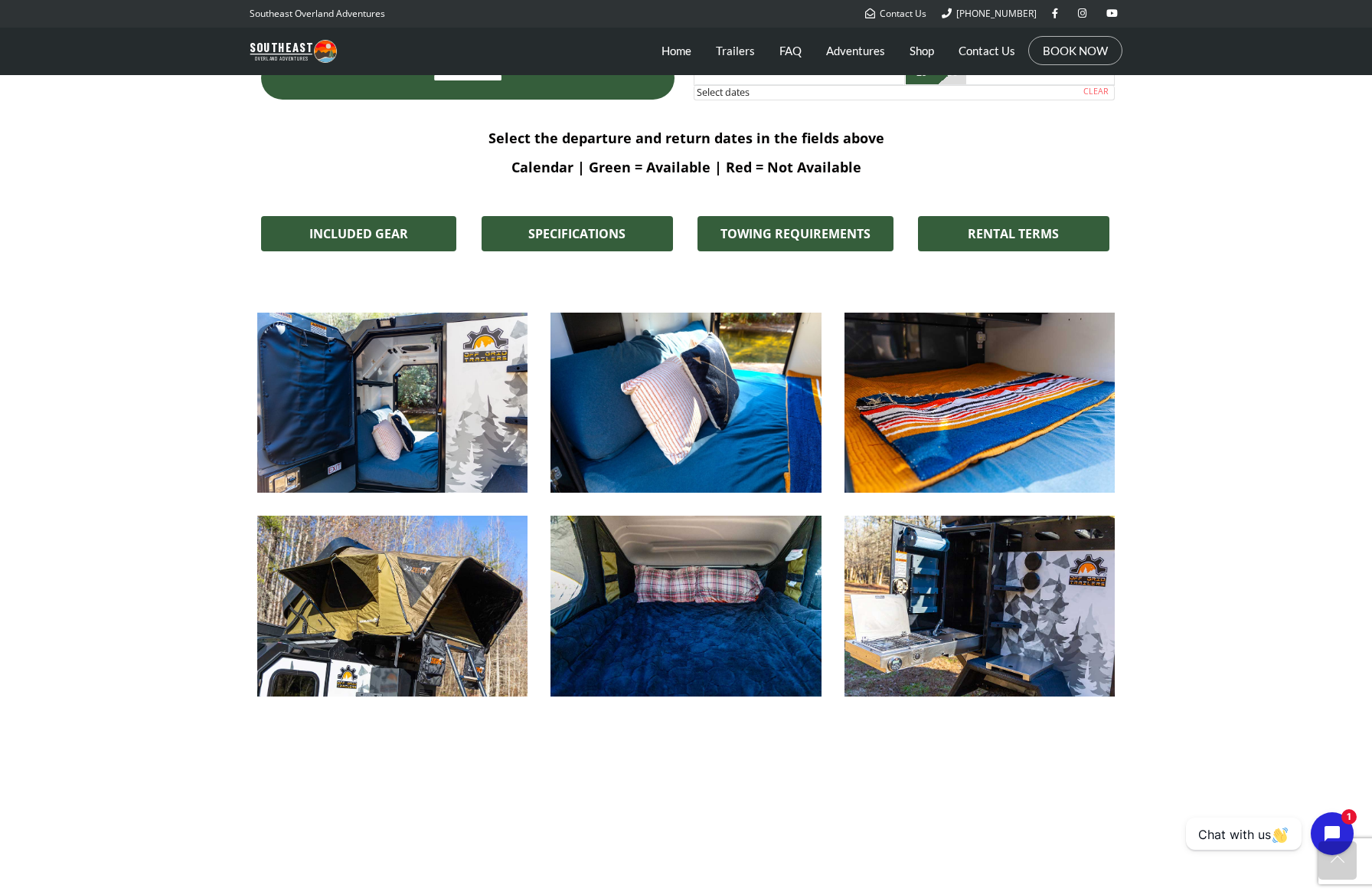
scroll to position [1093, 0]
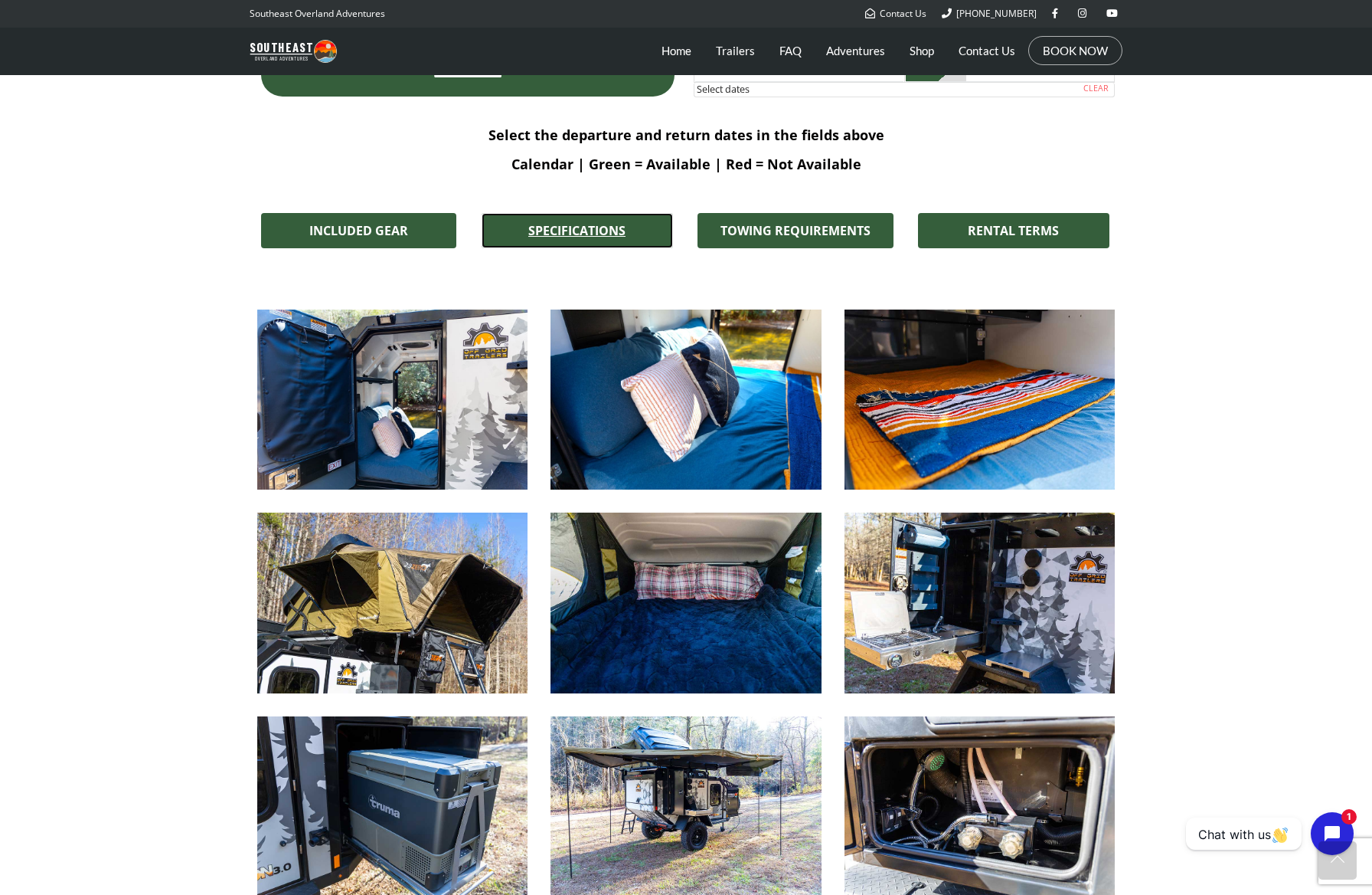
click at [598, 236] on span "SPECIFICATIONS" at bounding box center [576, 230] width 97 height 12
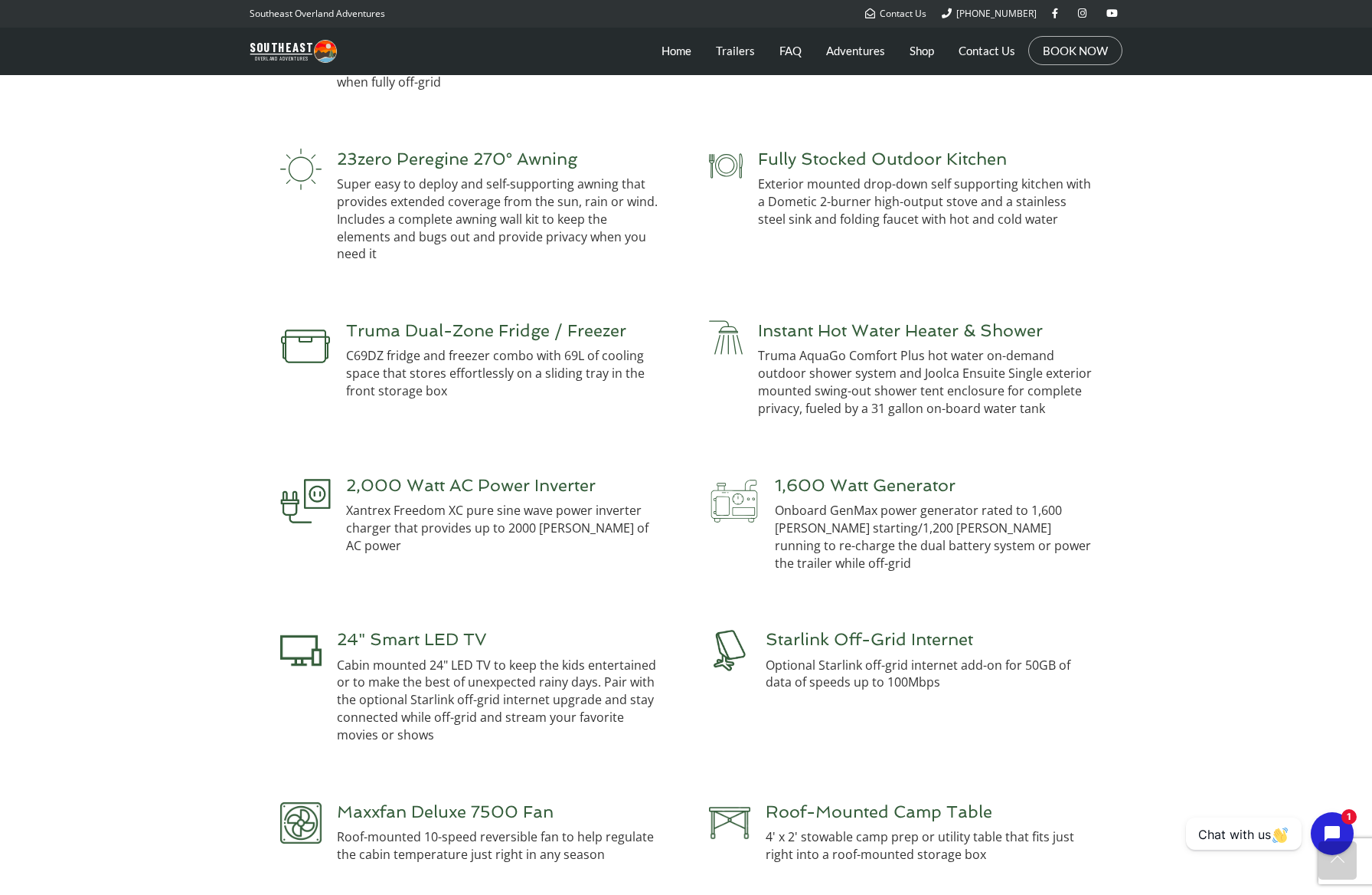
scroll to position [5361, 0]
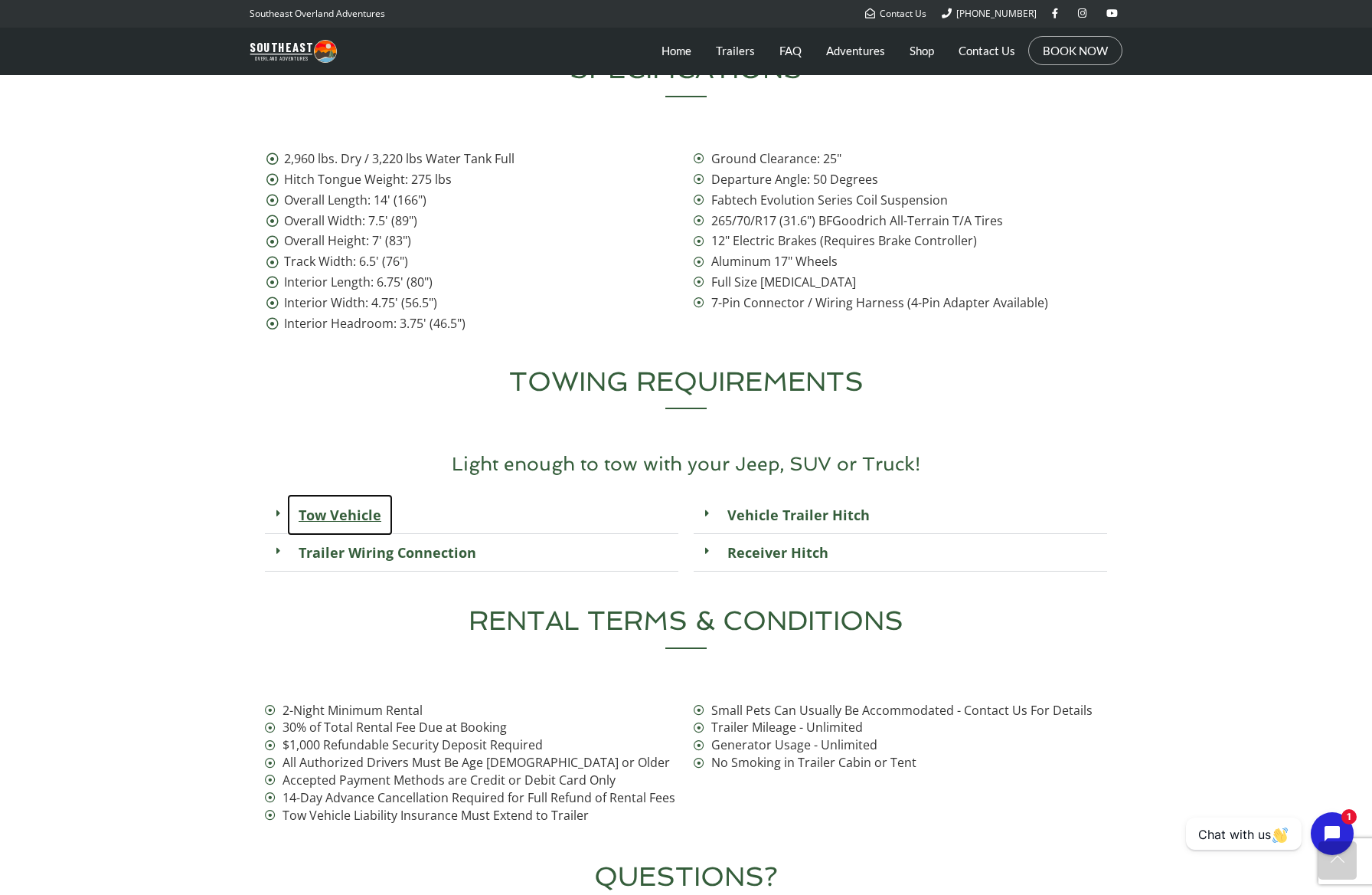
click at [297, 494] on link "Tow Vehicle" at bounding box center [339, 515] width 106 height 42
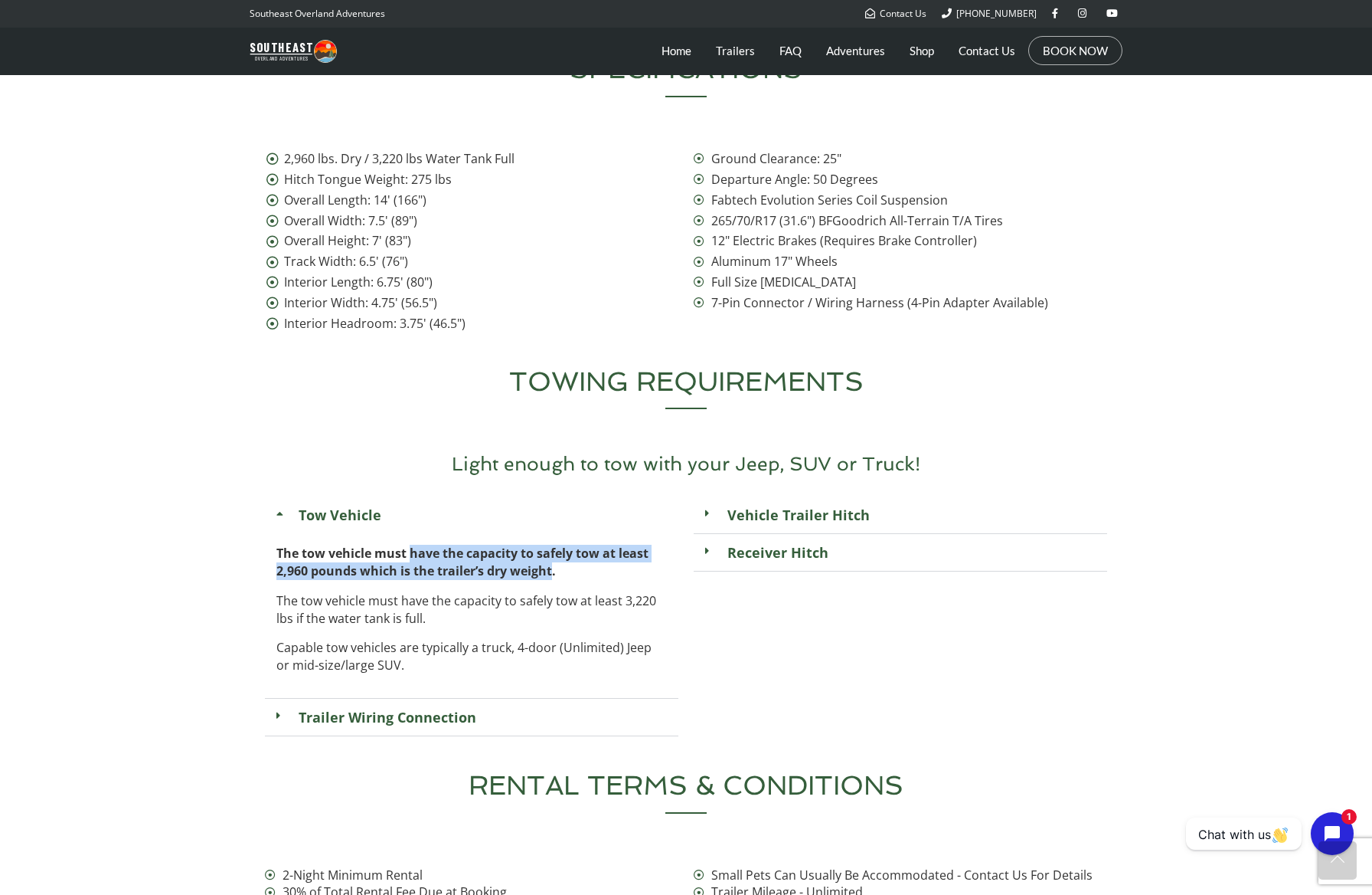
drag, startPoint x: 410, startPoint y: 500, endPoint x: 552, endPoint y: 515, distance: 142.8
click at [552, 545] on strong "The tow vehicle must have the capacity to safely tow at least 2,960 pounds whic…" at bounding box center [462, 561] width 373 height 34
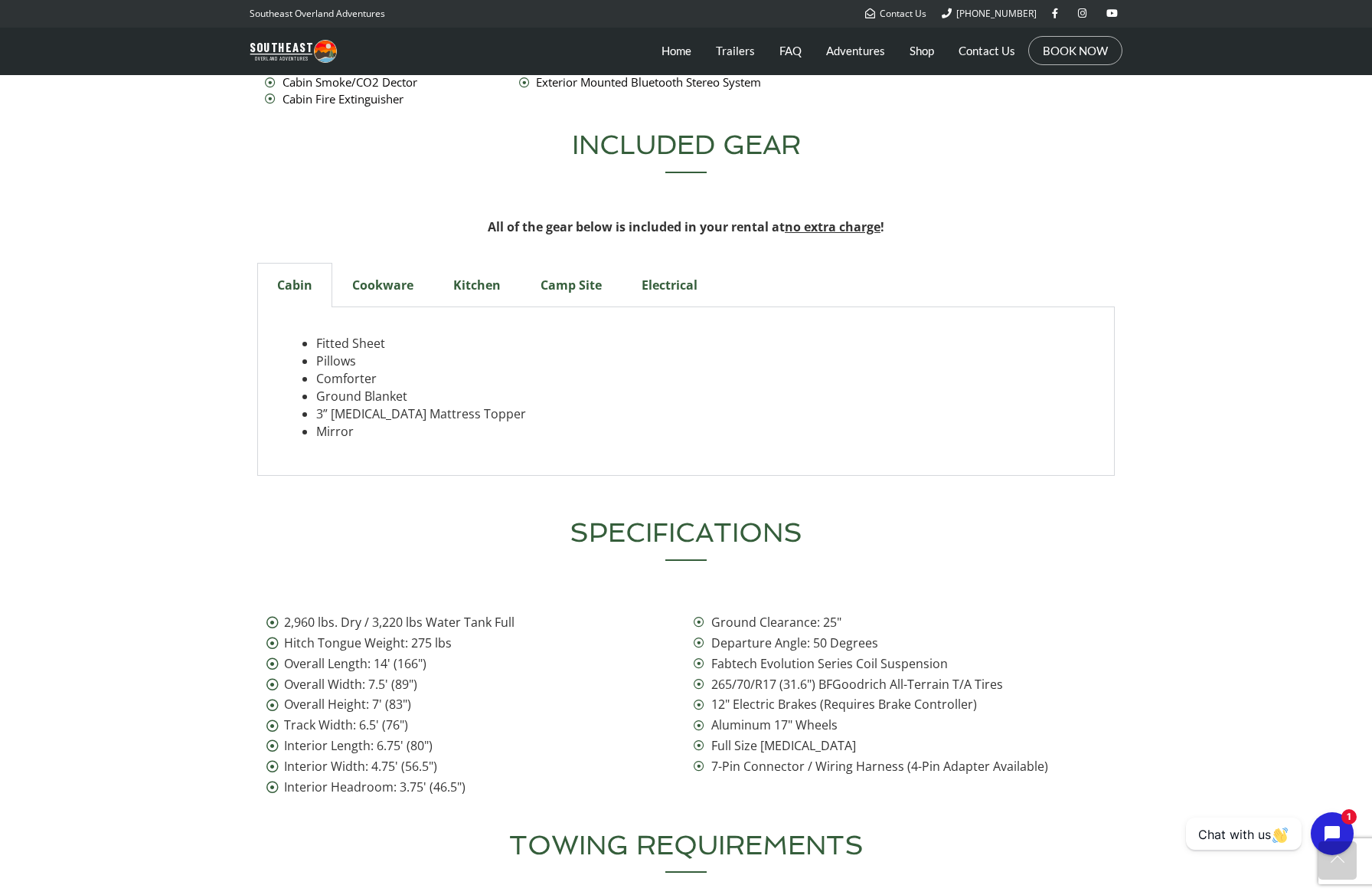
scroll to position [4893, 0]
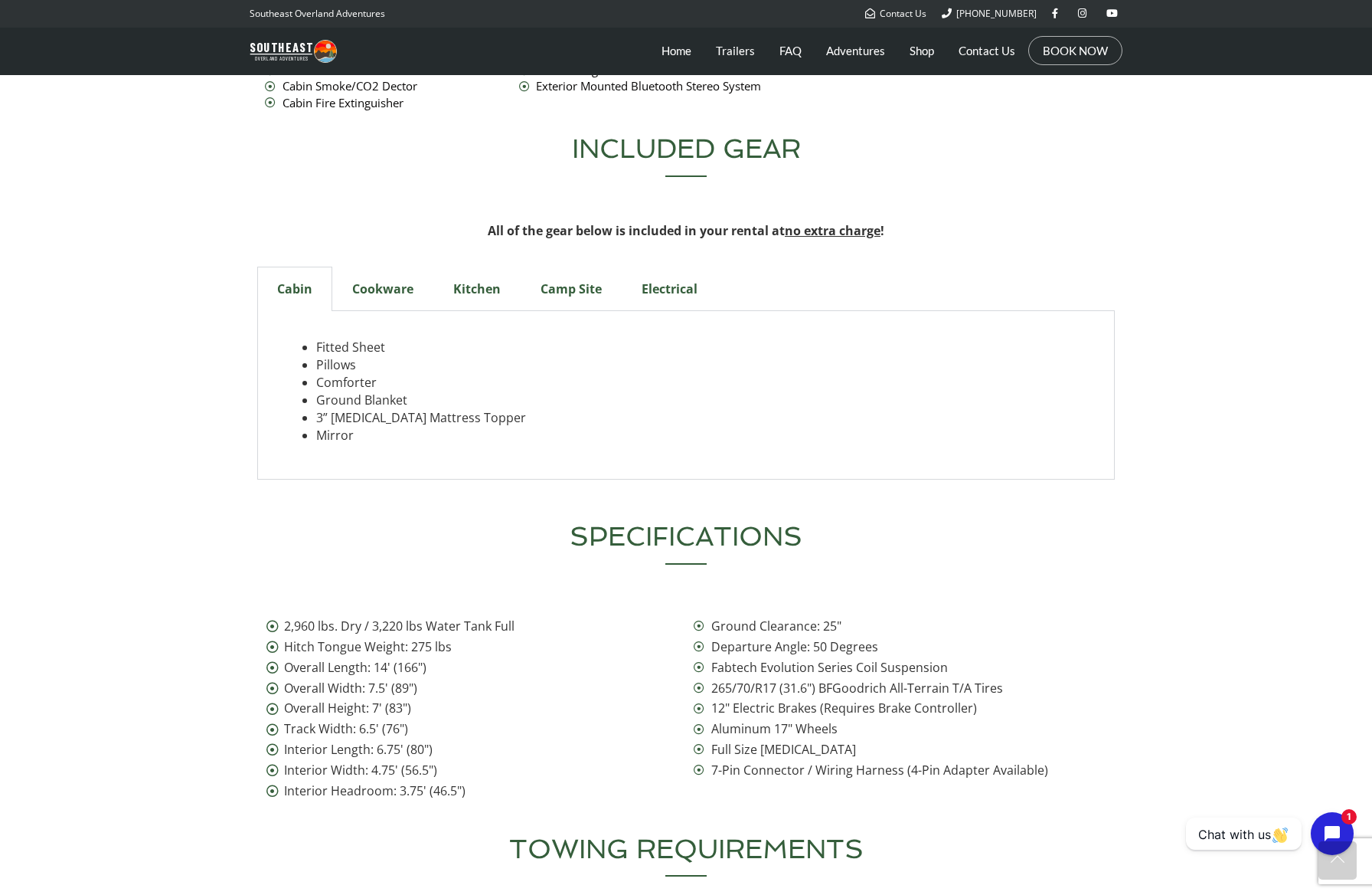
click at [382, 266] on div "Cookware" at bounding box center [383, 288] width 101 height 44
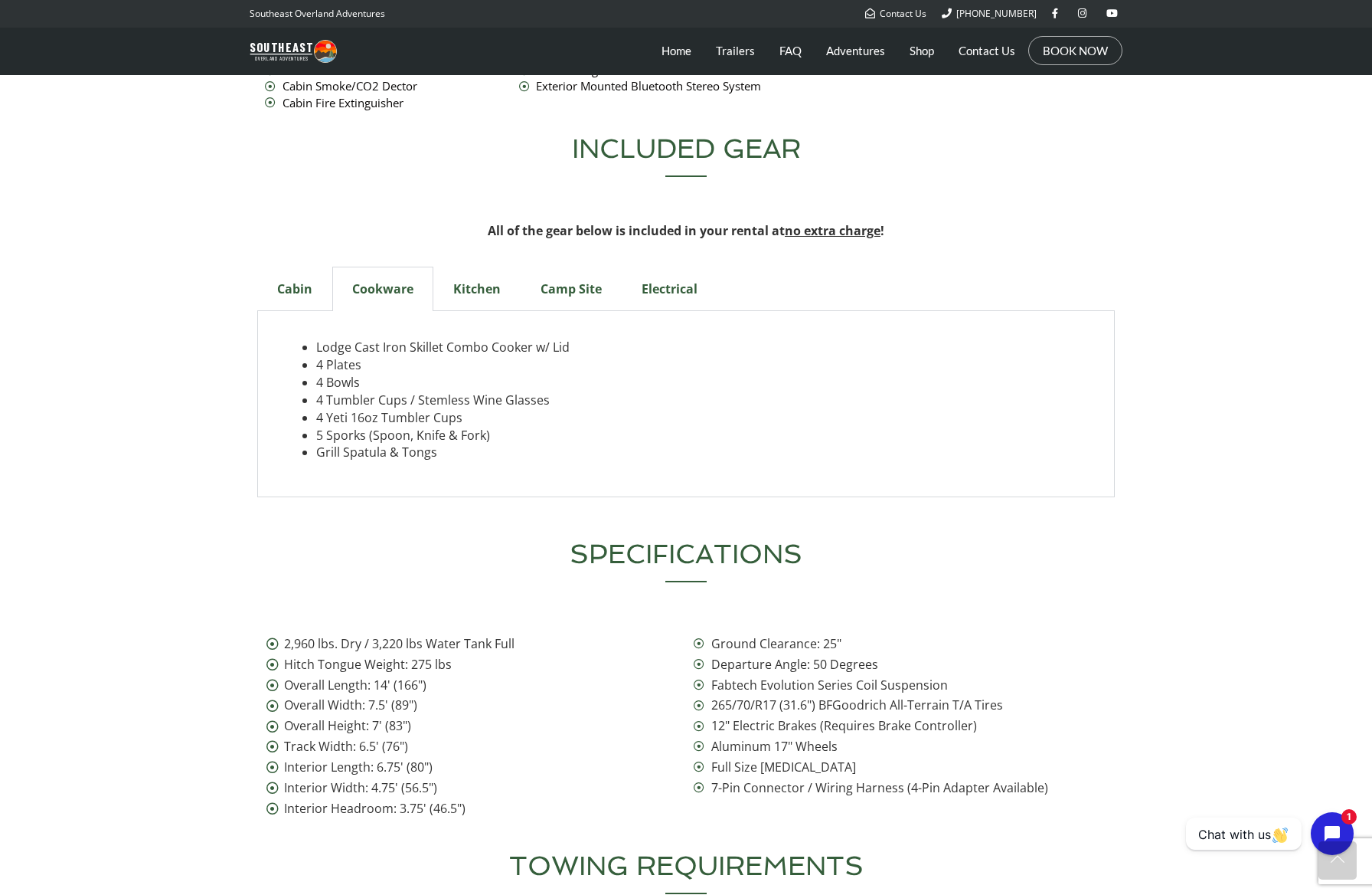
click at [460, 266] on div "Kitchen" at bounding box center [476, 288] width 87 height 44
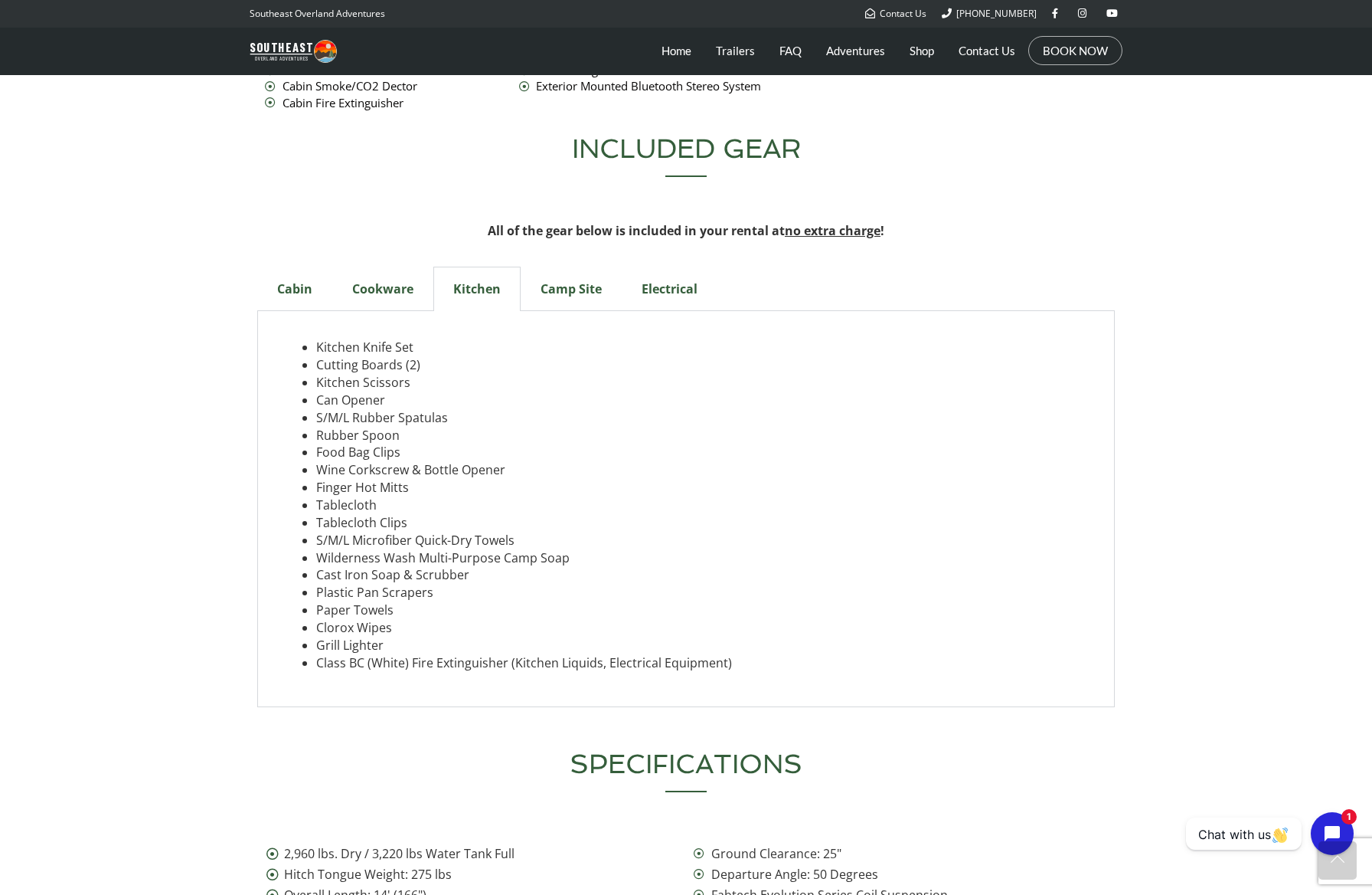
click at [570, 266] on div "Camp Site" at bounding box center [571, 288] width 101 height 44
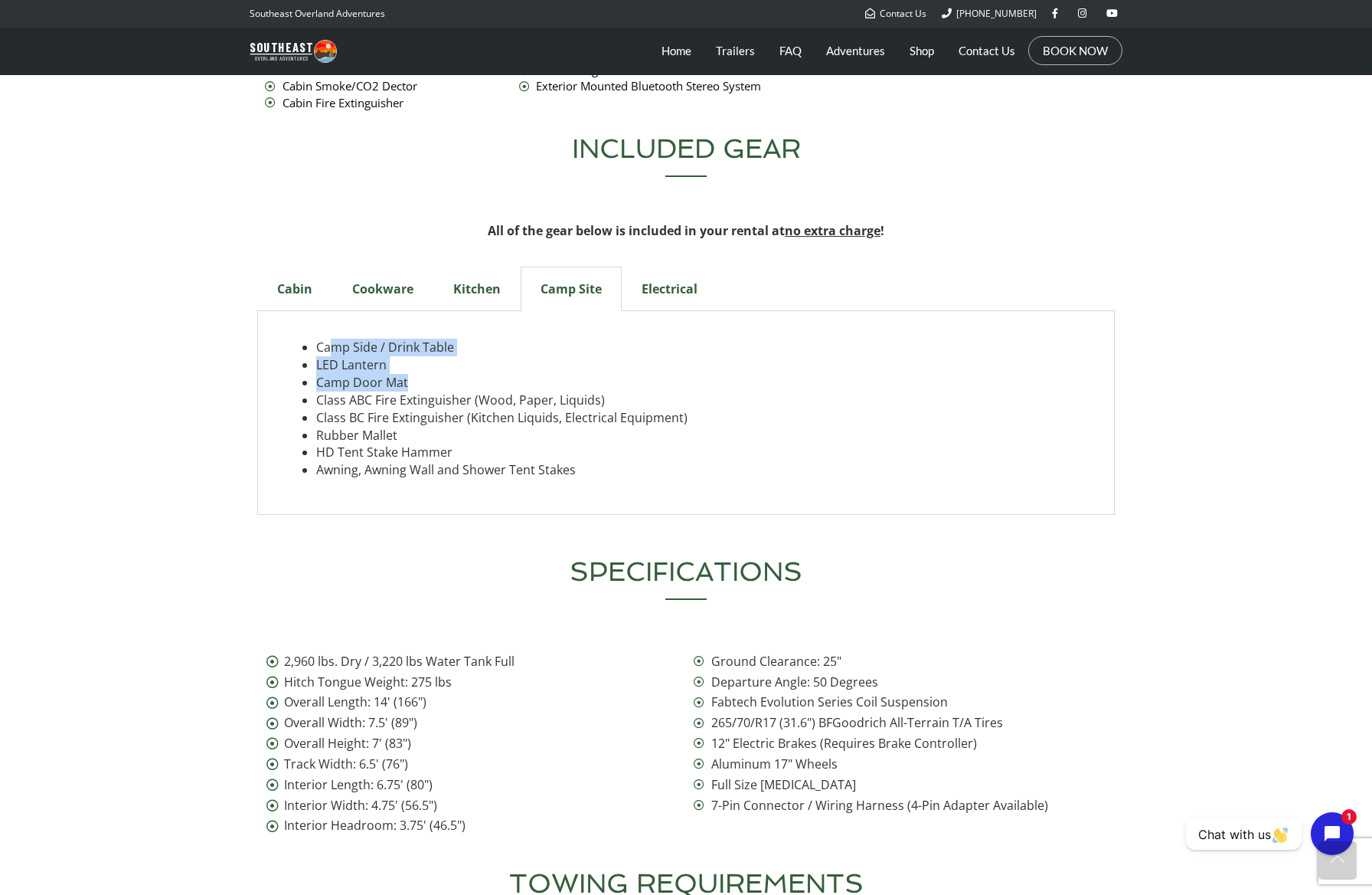
drag, startPoint x: 333, startPoint y: 298, endPoint x: 452, endPoint y: 324, distance: 121.8
click at [452, 339] on ul "Camp Side / Drink Table LED Lantern Camp Door Mat Class ABC Fire Extinguisher (…" at bounding box center [686, 408] width 801 height 141
click at [452, 373] on li "Camp Door Mat" at bounding box center [701, 382] width 770 height 17
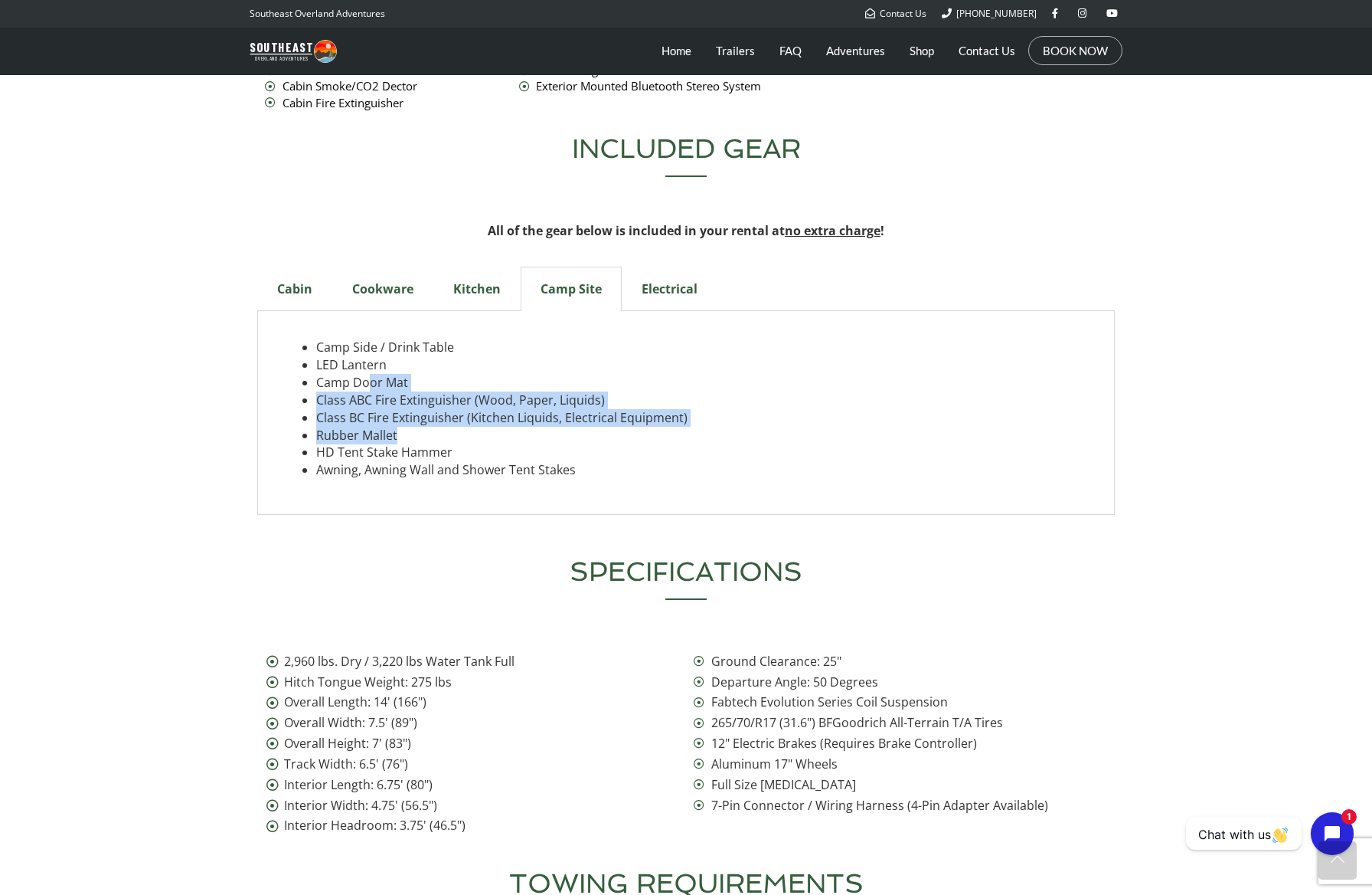
drag, startPoint x: 369, startPoint y: 328, endPoint x: 437, endPoint y: 393, distance: 94.1
click at [437, 393] on ul "Camp Side / Drink Table LED Lantern Camp Door Mat Class ABC Fire Extinguisher (…" at bounding box center [686, 408] width 801 height 141
click at [437, 443] on li "HD Tent Stake Hammer" at bounding box center [701, 452] width 770 height 17
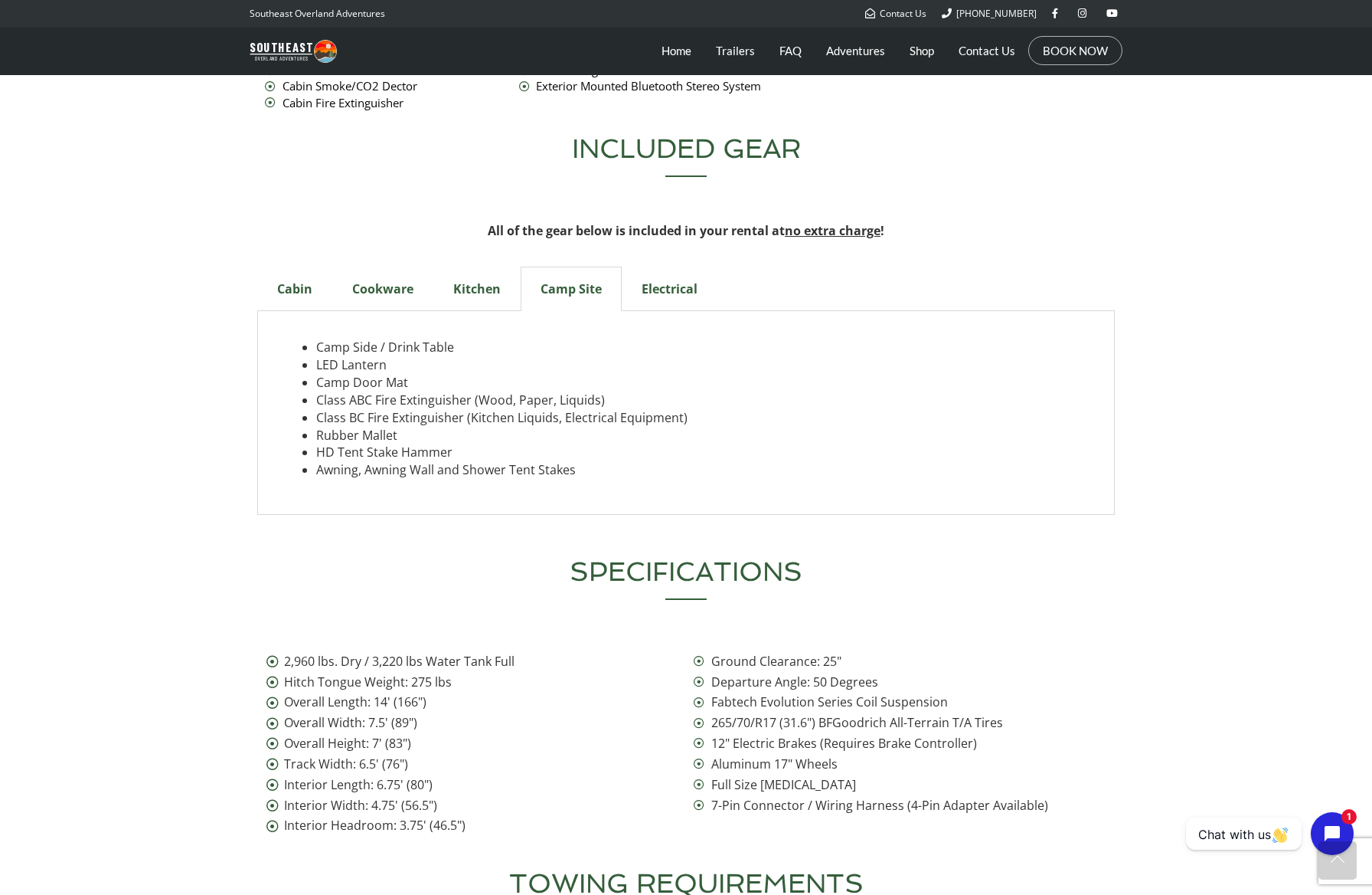
click at [649, 266] on div "Electrical" at bounding box center [669, 288] width 96 height 44
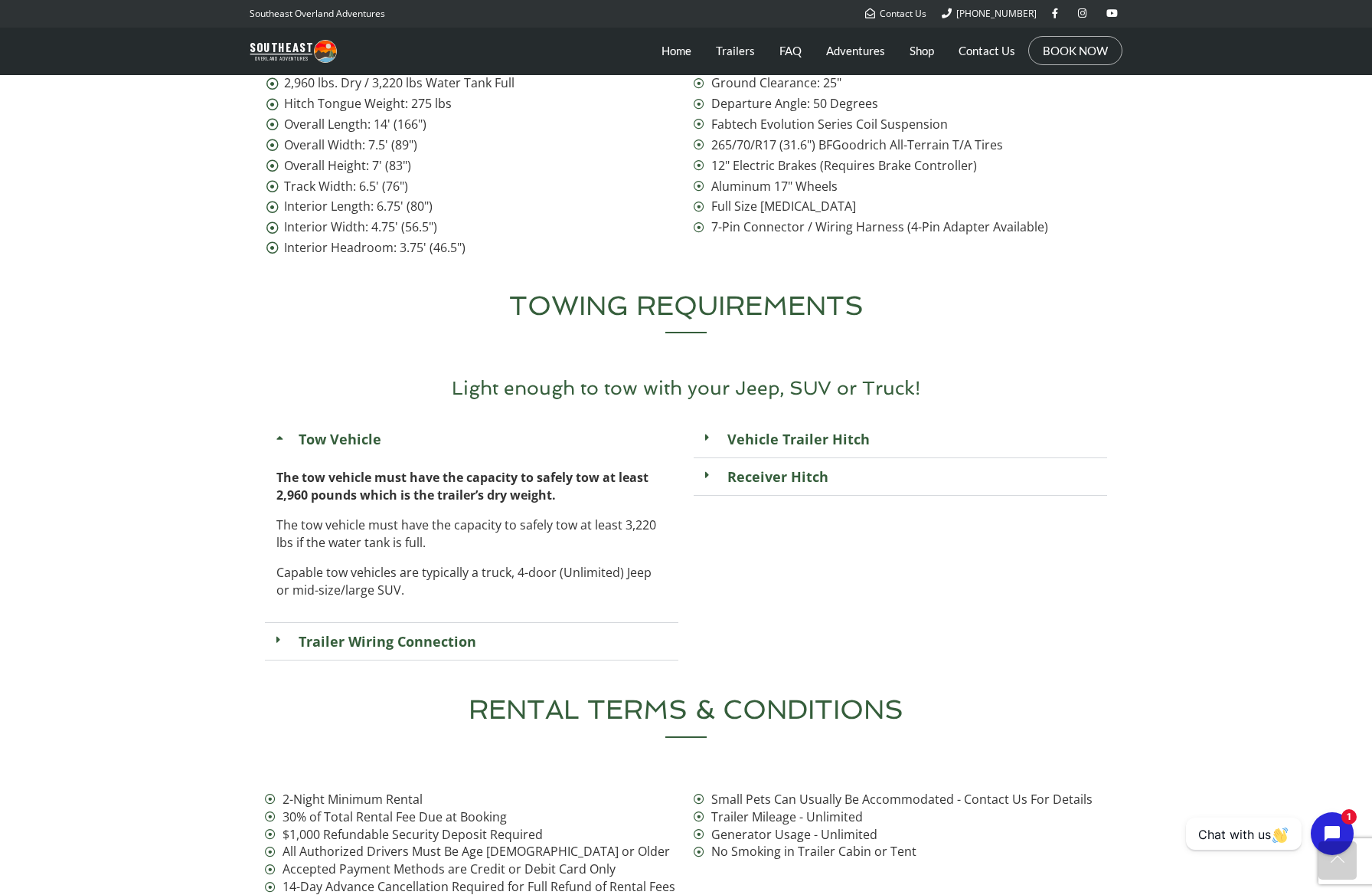
scroll to position [5405, 0]
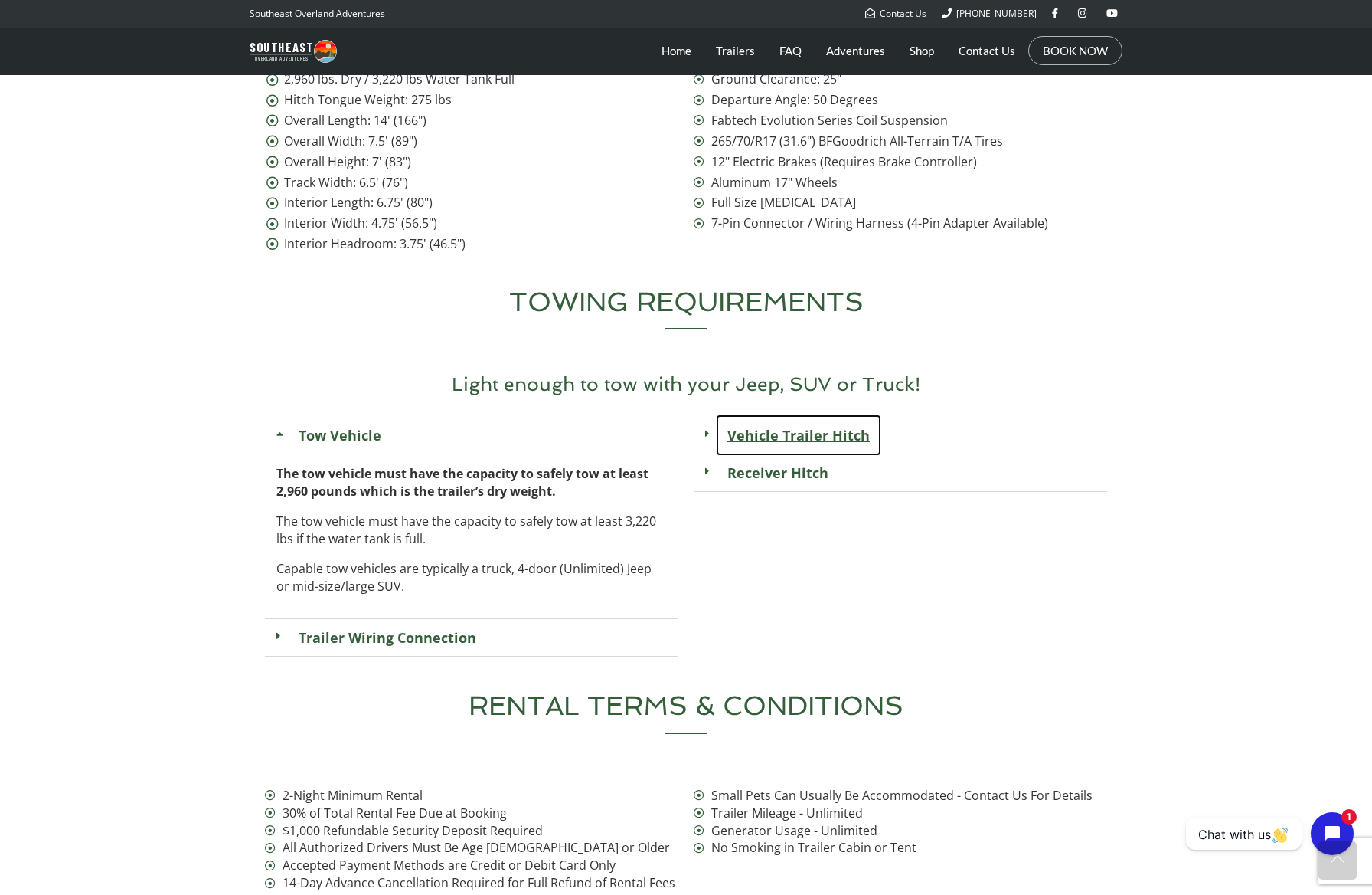
click at [738, 414] on link "Vehicle Trailer Hitch" at bounding box center [798, 435] width 165 height 42
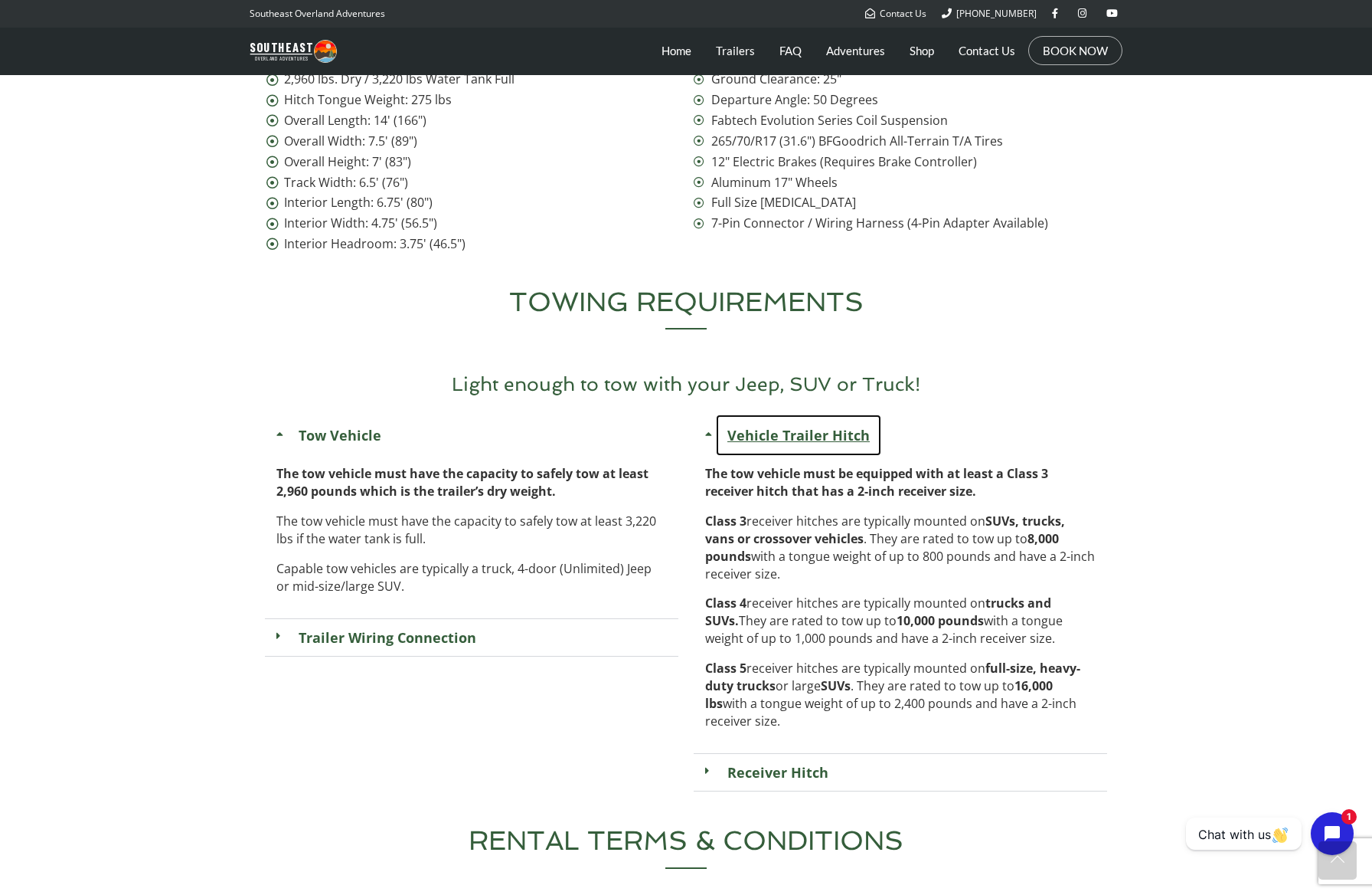
click at [750, 414] on link "Vehicle Trailer Hitch" at bounding box center [798, 435] width 165 height 42
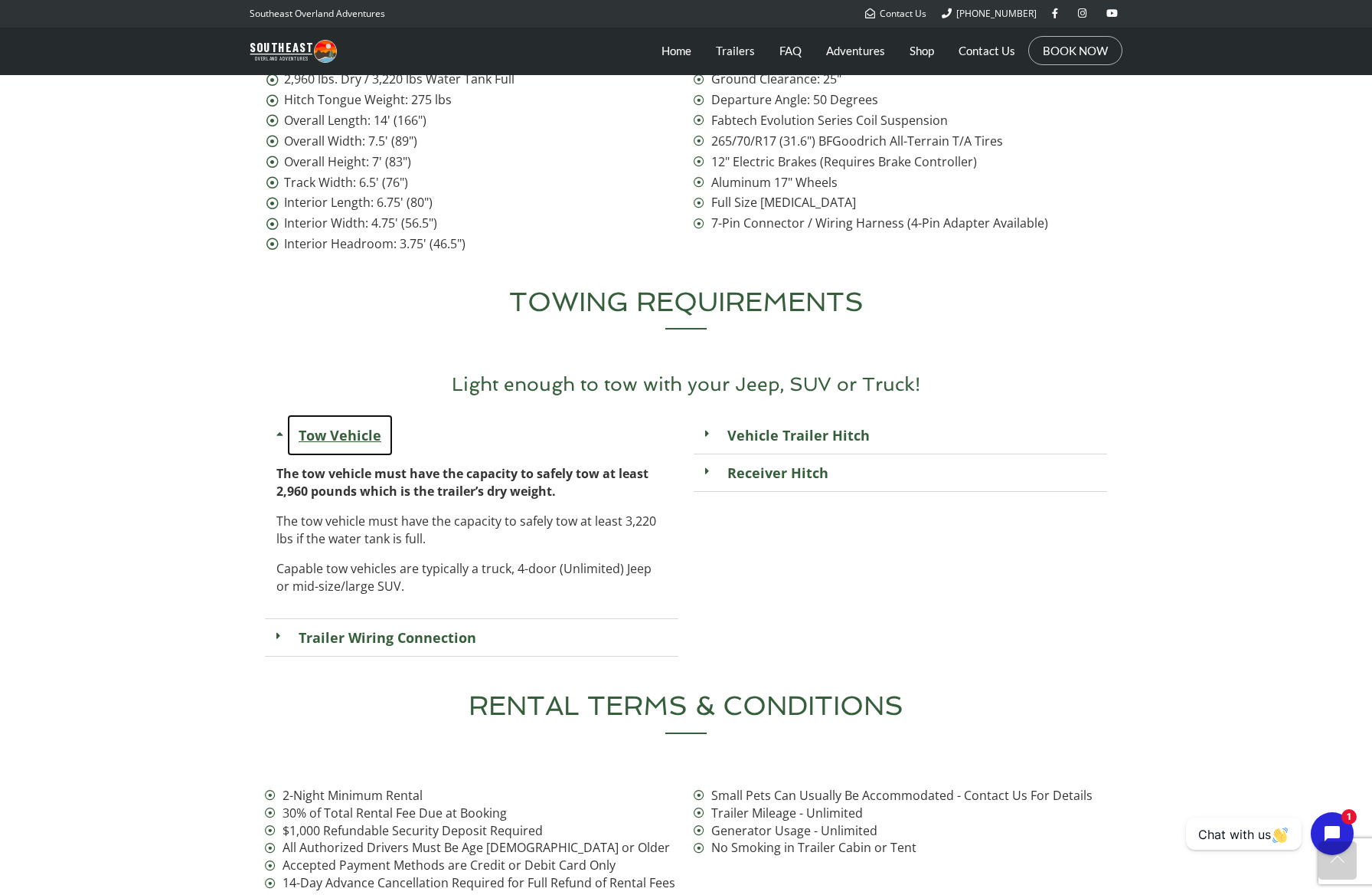
click at [334, 414] on link "Tow Vehicle" at bounding box center [339, 435] width 106 height 42
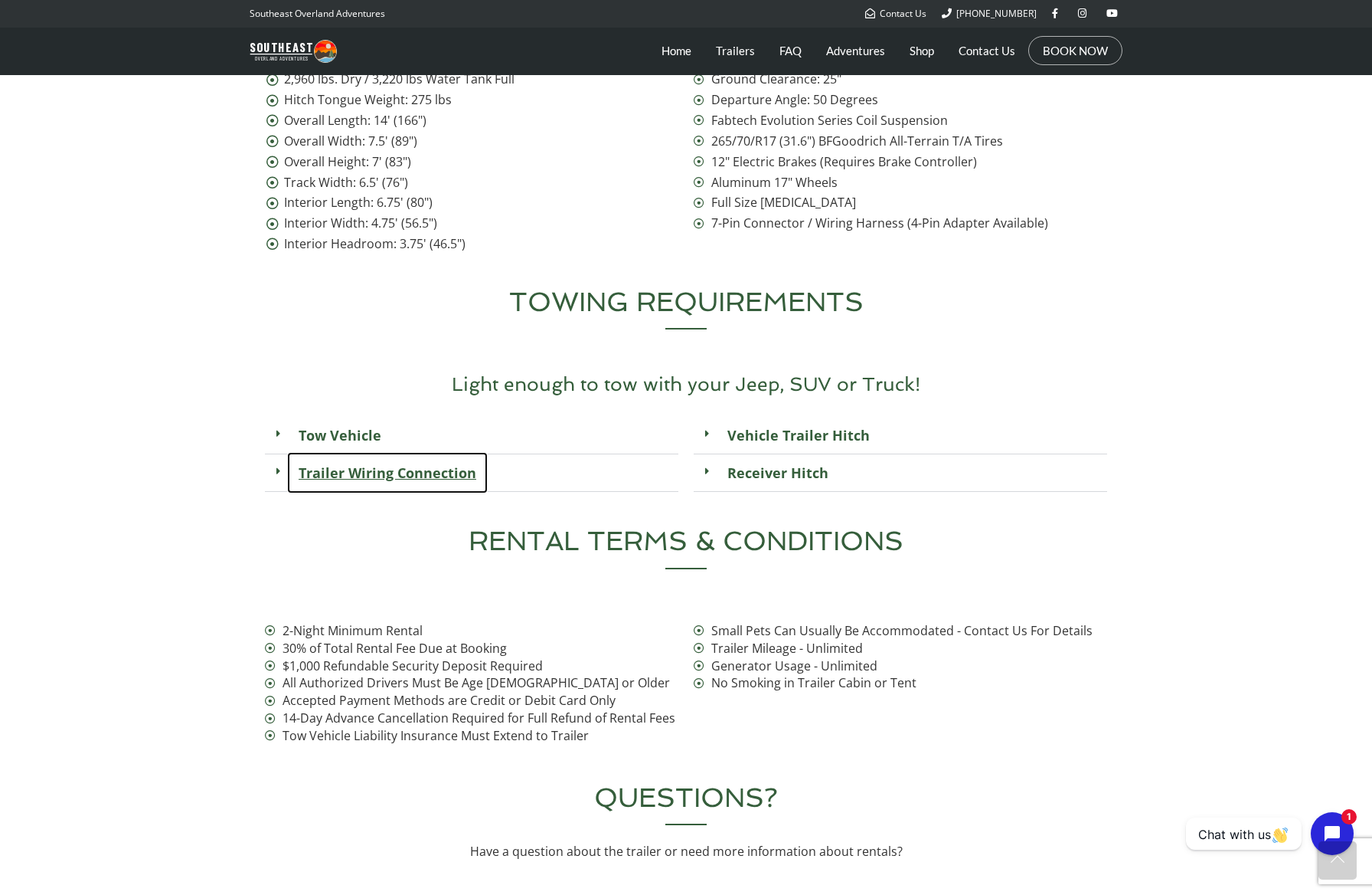
click at [377, 452] on link "Trailer Wiring Connection" at bounding box center [387, 472] width 200 height 42
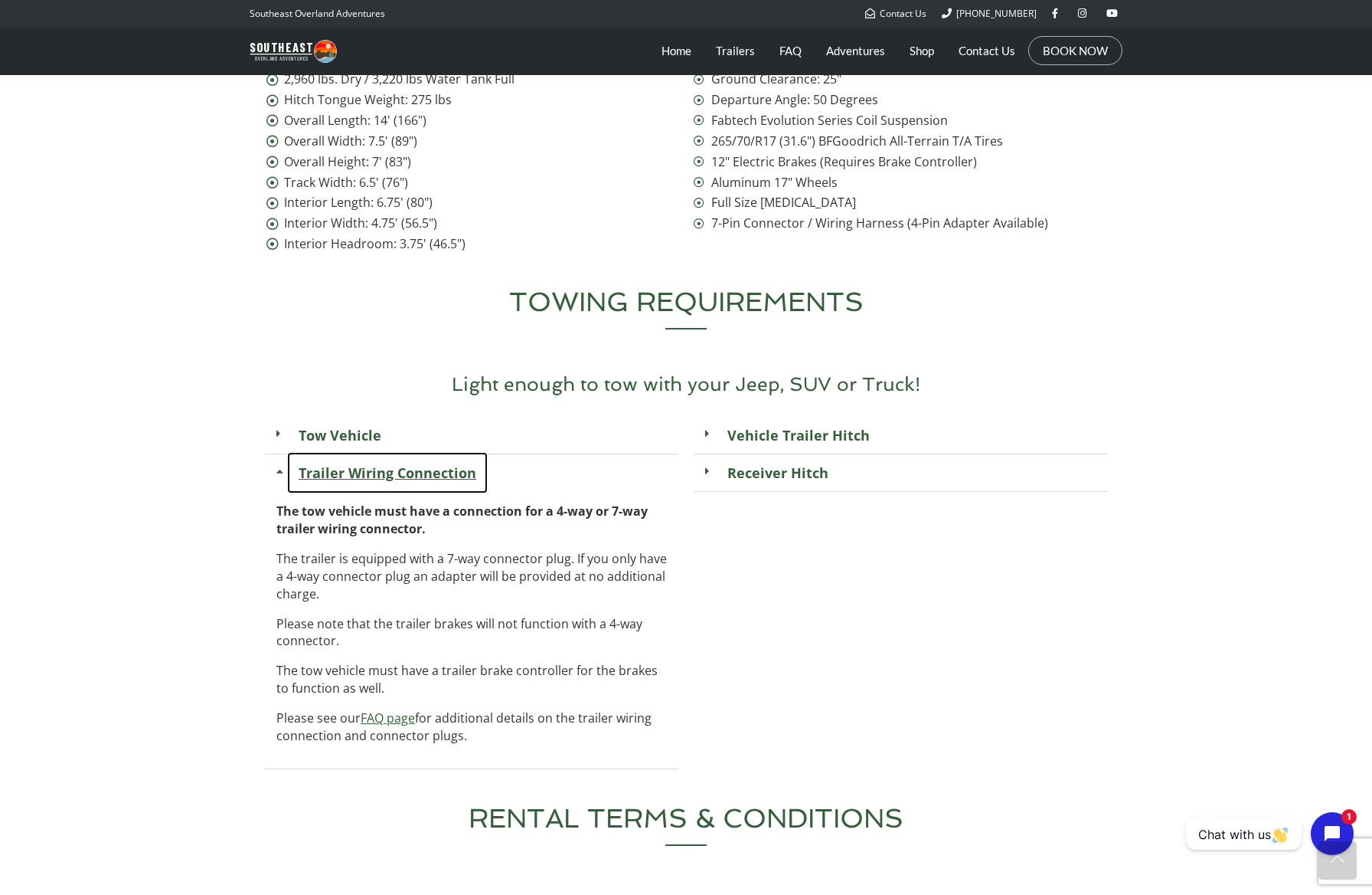
click at [383, 452] on link "Trailer Wiring Connection" at bounding box center [387, 472] width 200 height 42
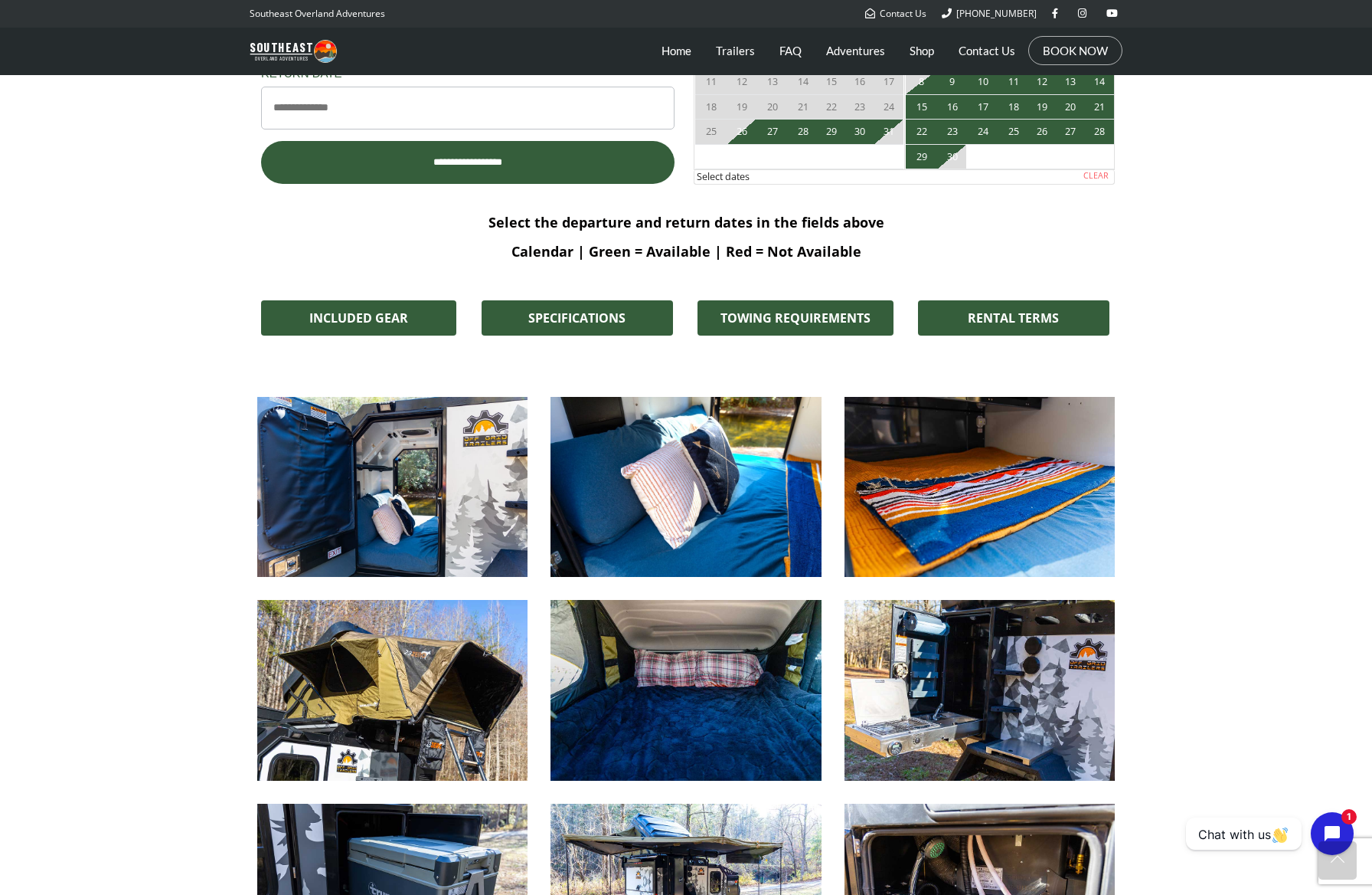
scroll to position [1075, 0]
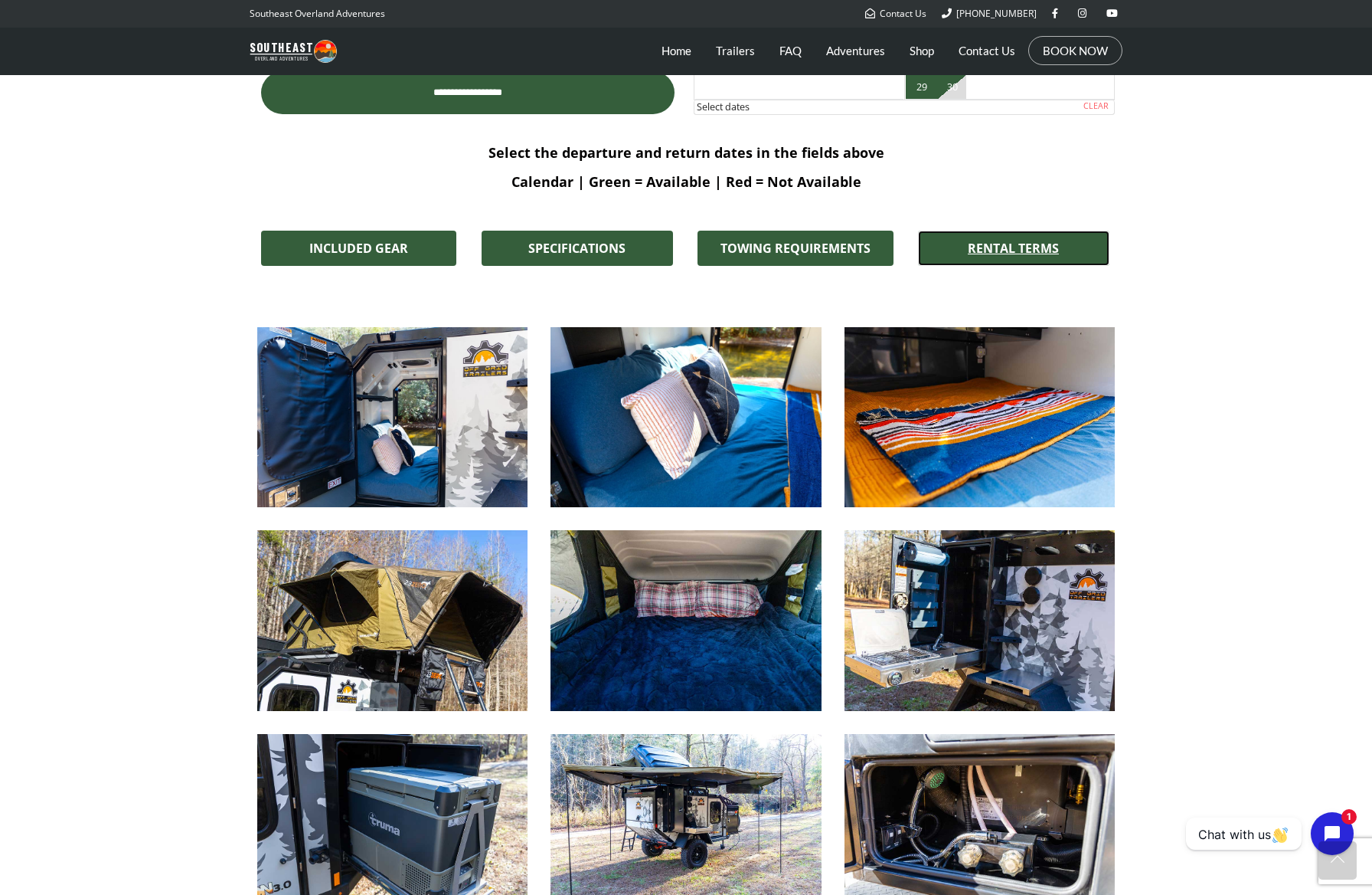
click at [1008, 253] on span "RENTAL TERMS" at bounding box center [1014, 248] width 91 height 12
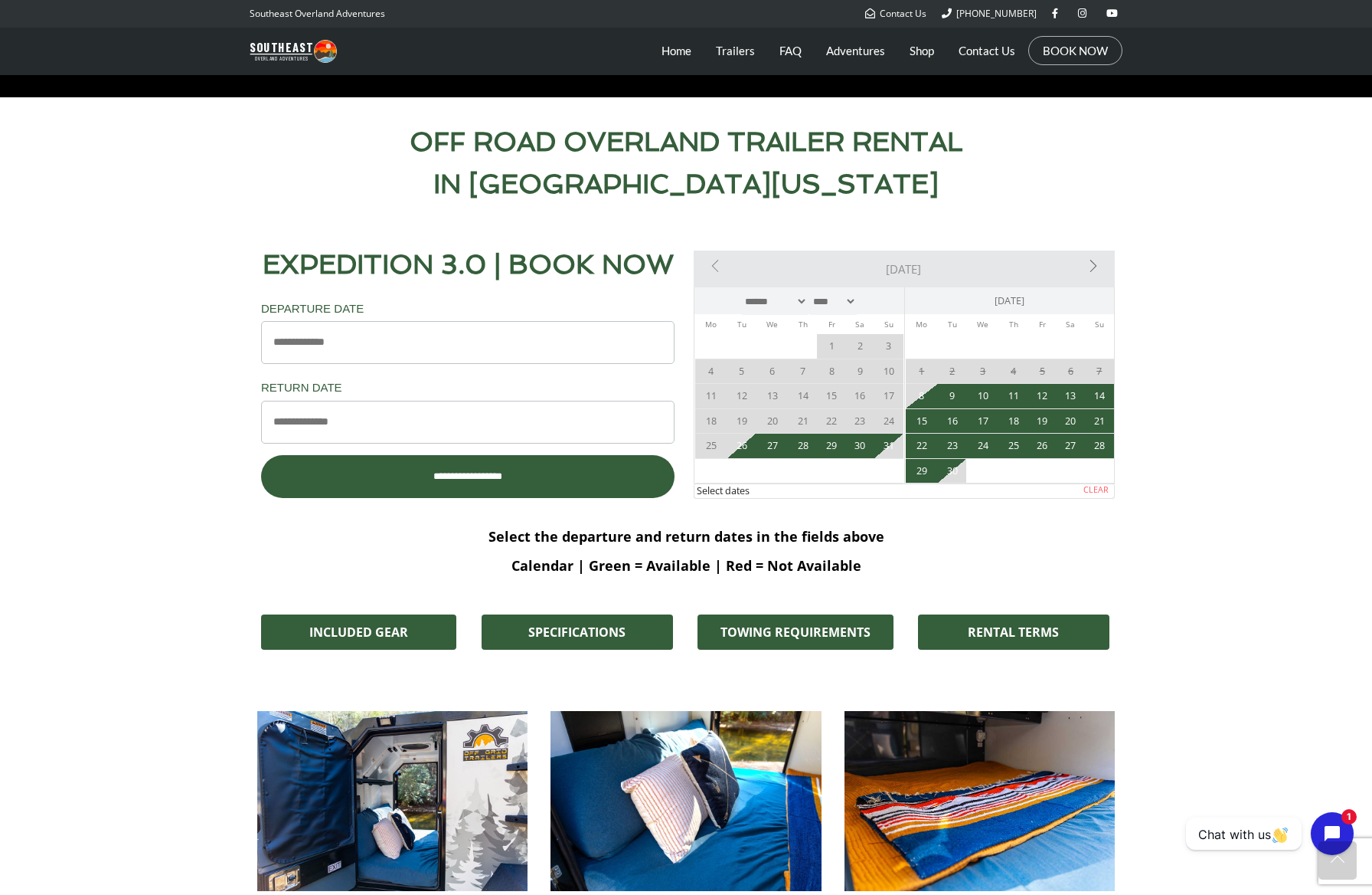
scroll to position [691, 0]
